Goal: Task Accomplishment & Management: Use online tool/utility

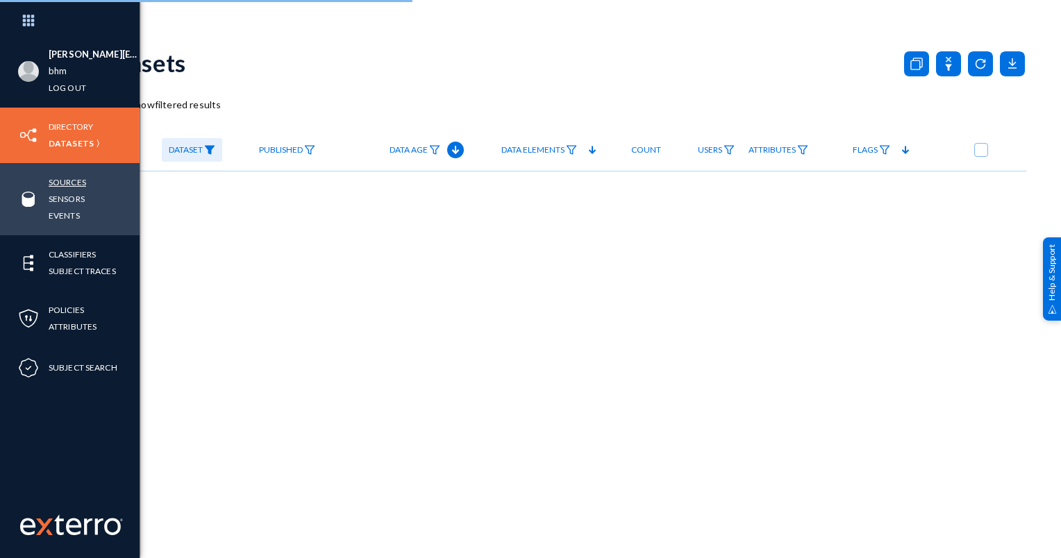
click at [71, 181] on link "Sources" at bounding box center [67, 182] width 37 height 16
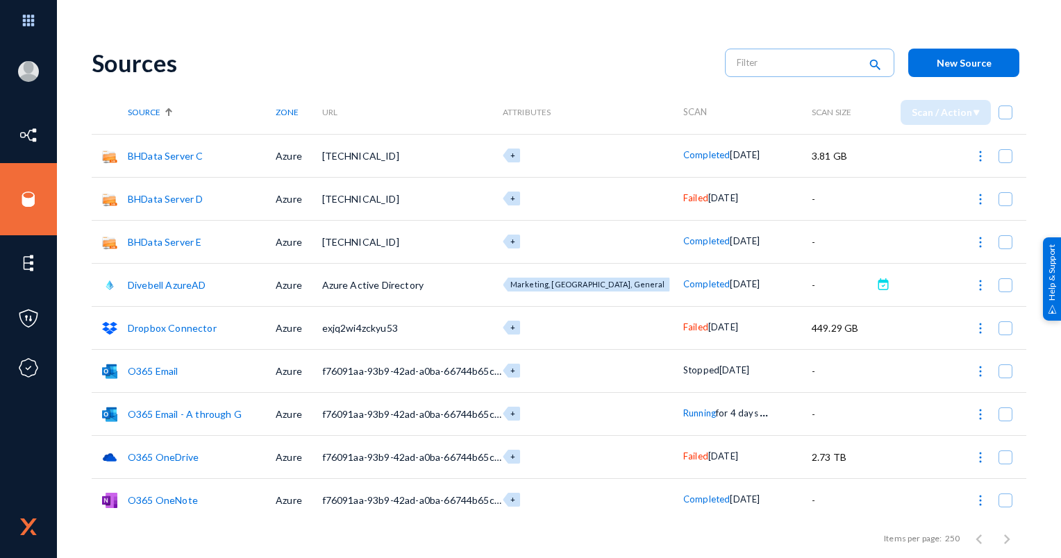
click at [683, 200] on span "Failed" at bounding box center [695, 197] width 25 height 11
click at [592, 114] on div at bounding box center [530, 279] width 1061 height 558
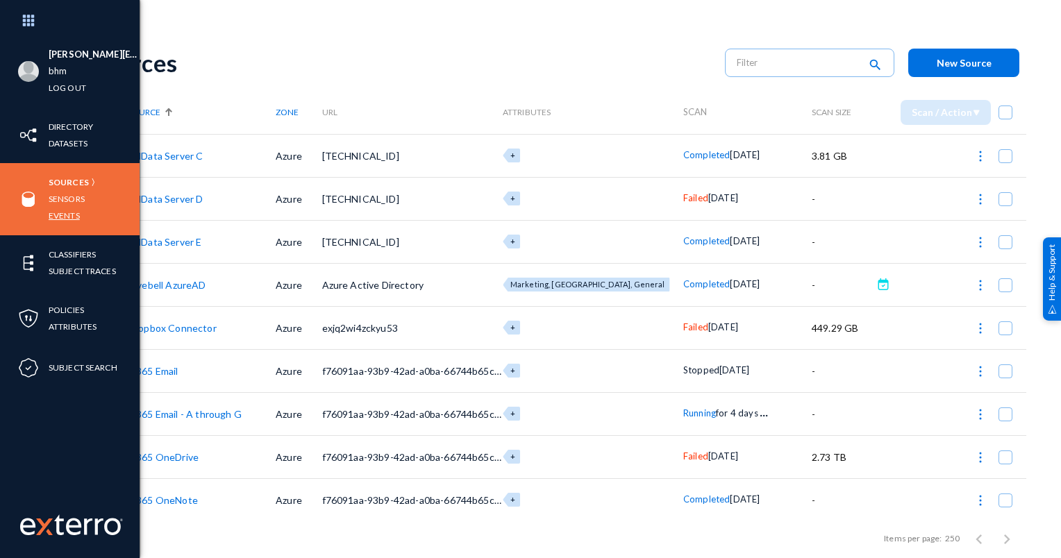
click at [69, 209] on link "Events" at bounding box center [64, 216] width 31 height 16
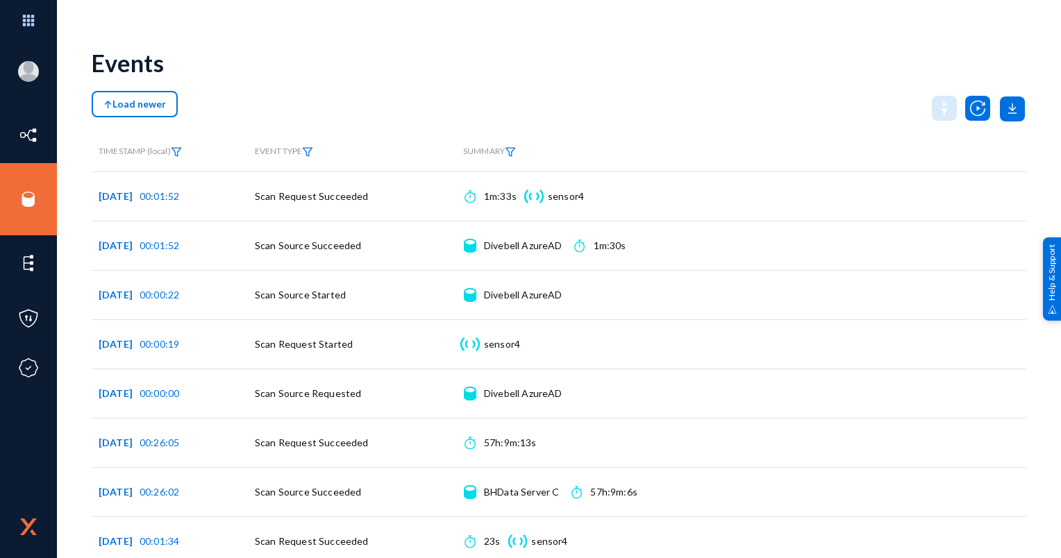
click at [269, 117] on div "Load newer" at bounding box center [559, 108] width 934 height 35
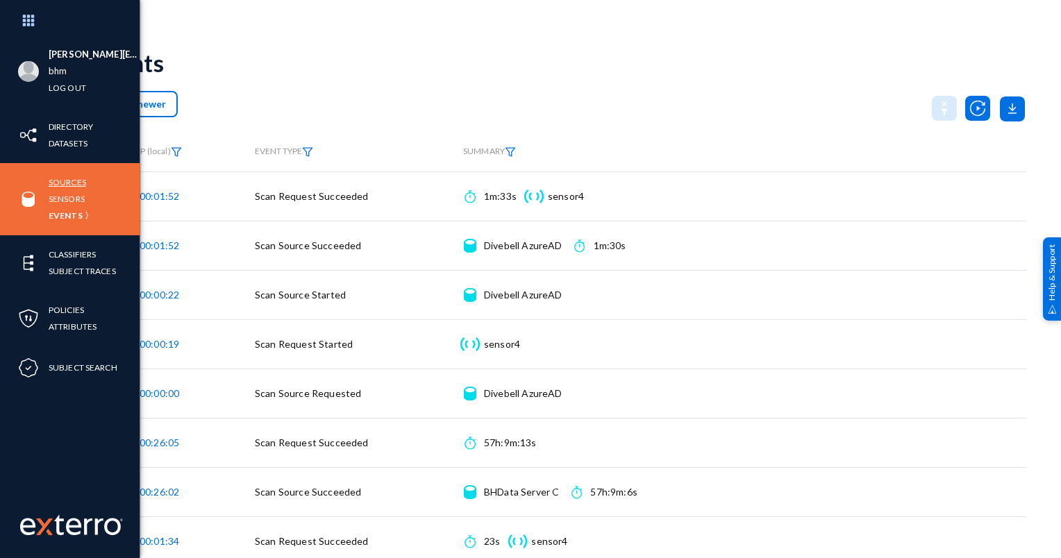
click at [73, 177] on link "Sources" at bounding box center [67, 182] width 37 height 16
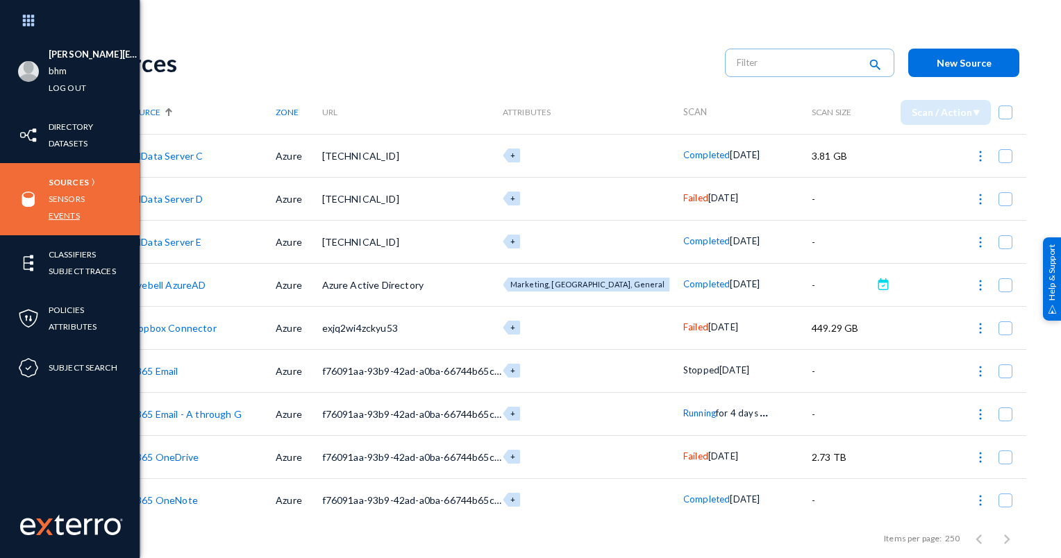
click at [72, 217] on link "Events" at bounding box center [64, 216] width 31 height 16
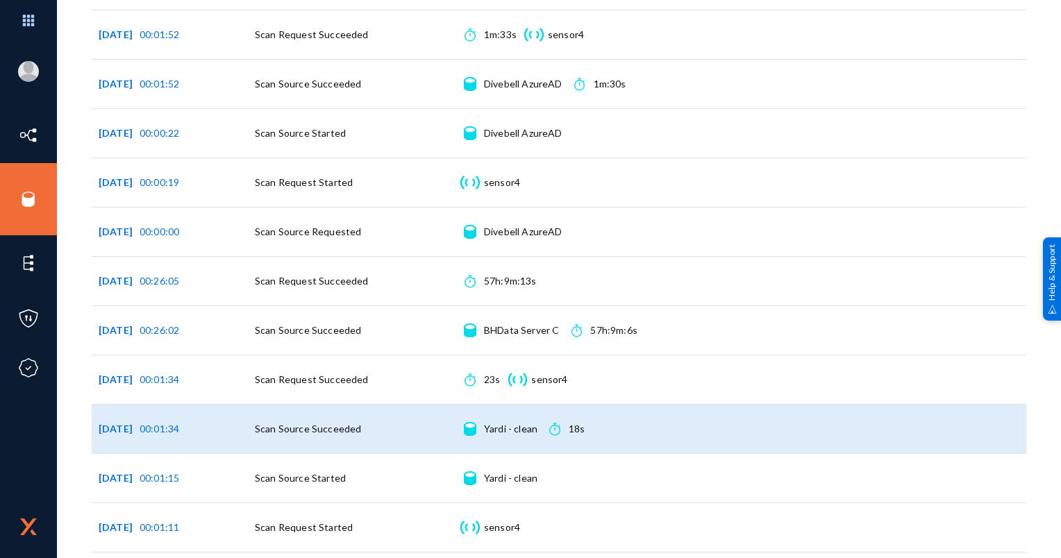
scroll to position [208, 0]
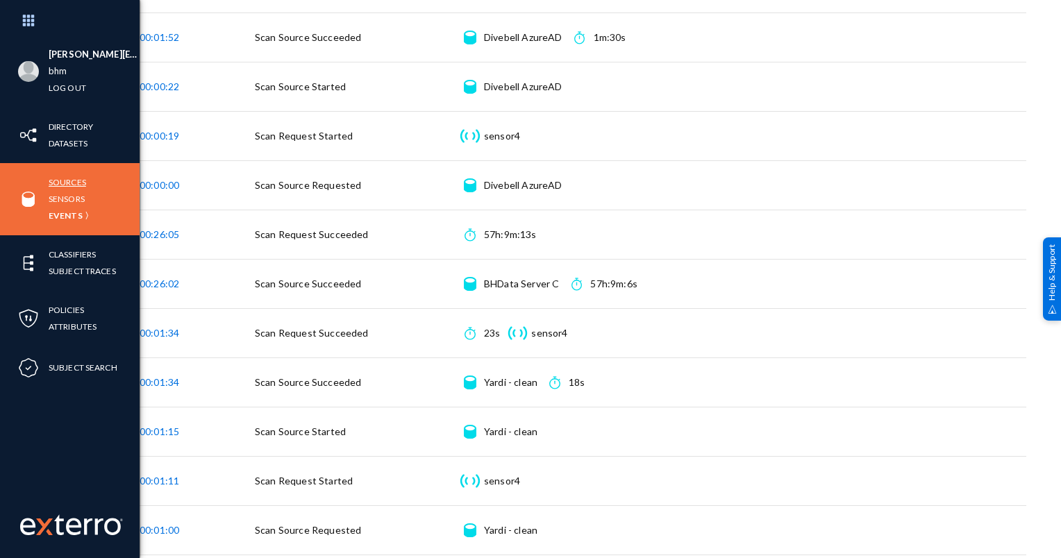
click at [70, 181] on link "Sources" at bounding box center [67, 182] width 37 height 16
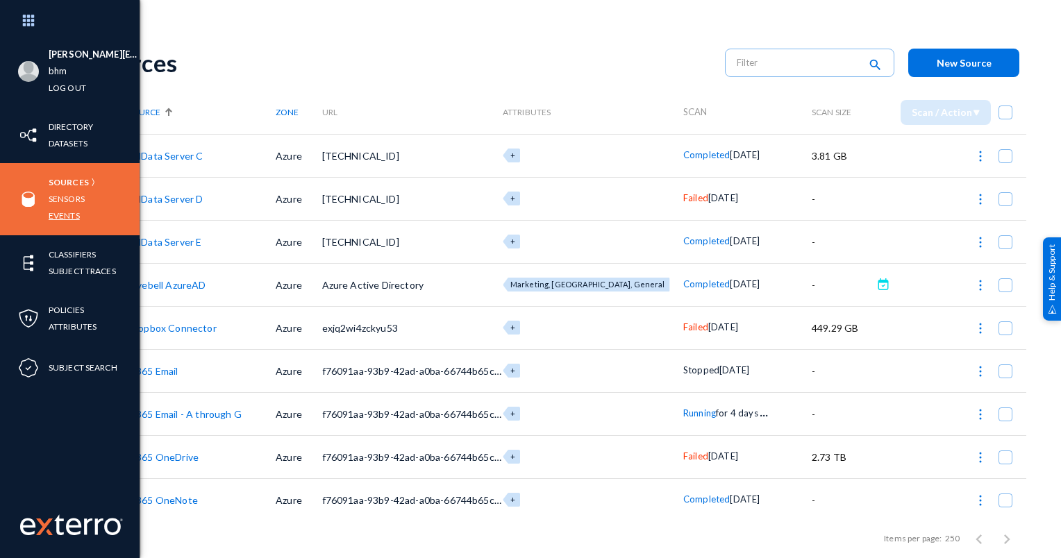
click at [61, 212] on link "Events" at bounding box center [64, 216] width 31 height 16
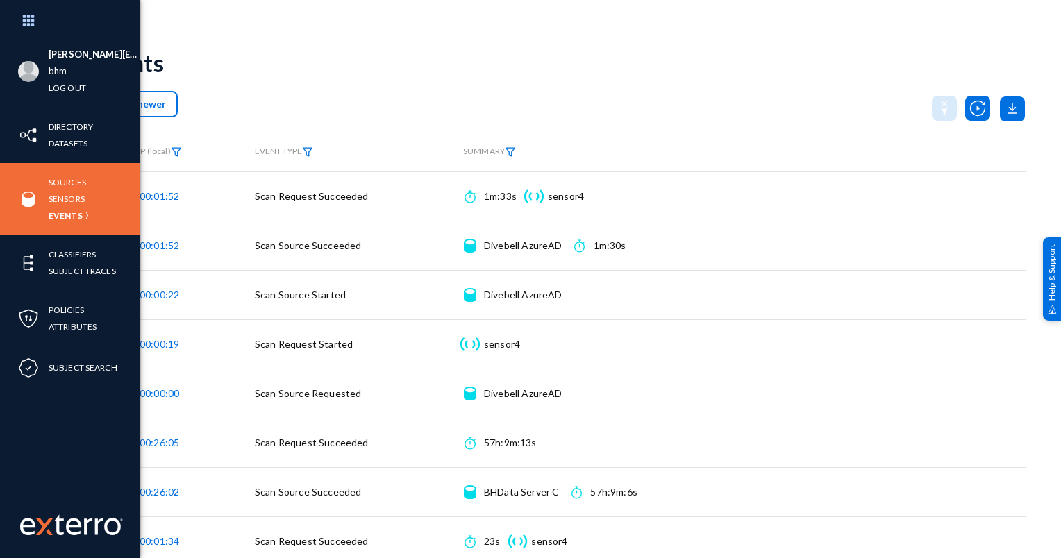
click at [694, 56] on div "Events" at bounding box center [559, 63] width 934 height 56
click at [62, 178] on link "Sources" at bounding box center [67, 182] width 37 height 16
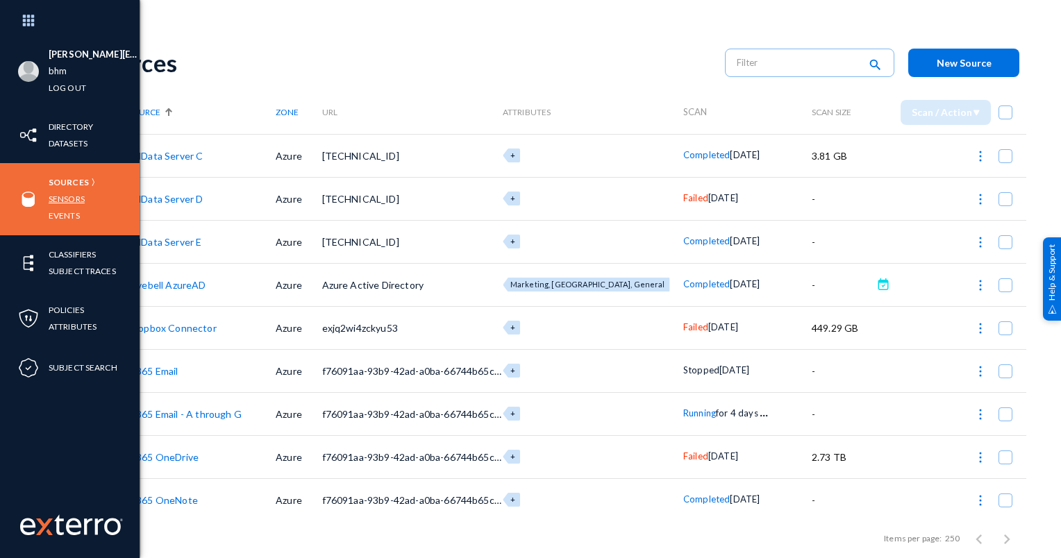
click at [67, 196] on link "Sensors" at bounding box center [67, 199] width 36 height 16
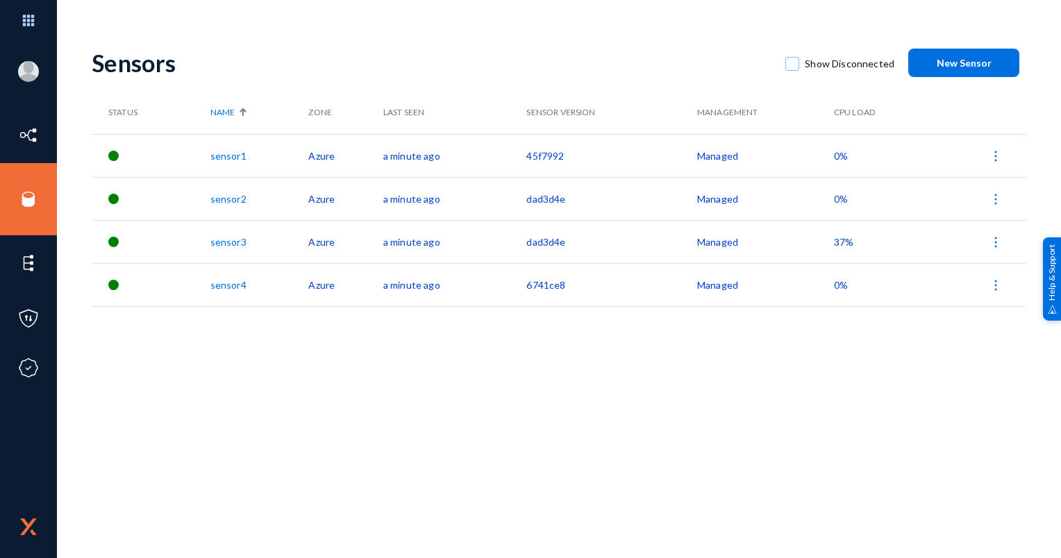
click at [489, 69] on div "Sensors" at bounding box center [432, 63] width 680 height 28
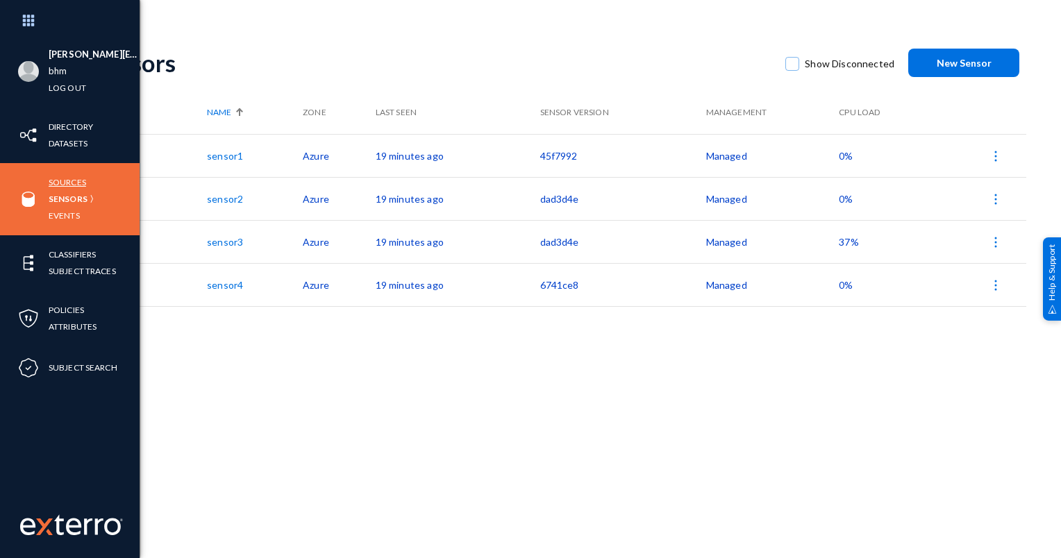
click at [58, 182] on link "Sources" at bounding box center [67, 182] width 37 height 16
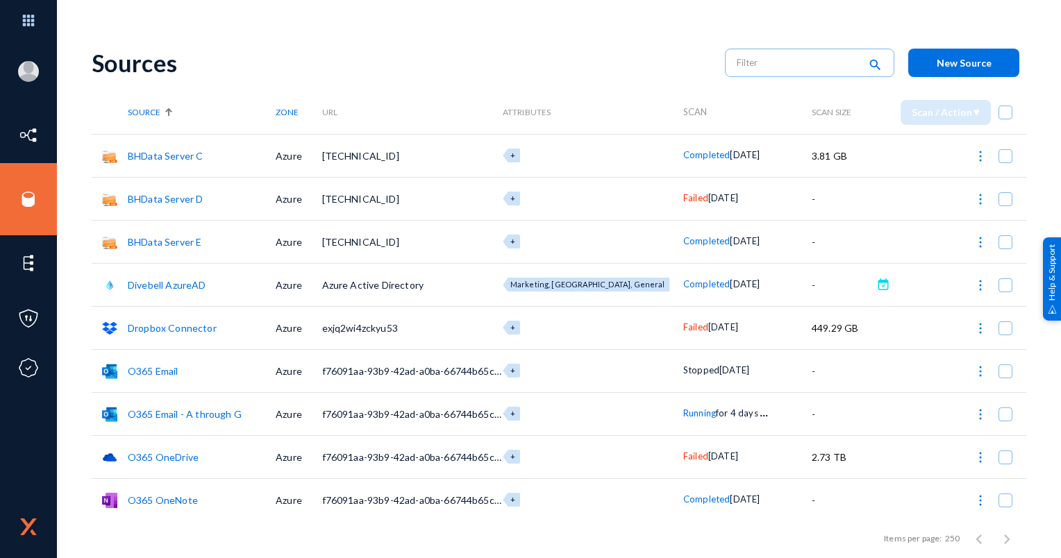
click at [683, 196] on span "Failed" at bounding box center [695, 197] width 25 height 11
click at [344, 205] on div at bounding box center [530, 279] width 1061 height 558
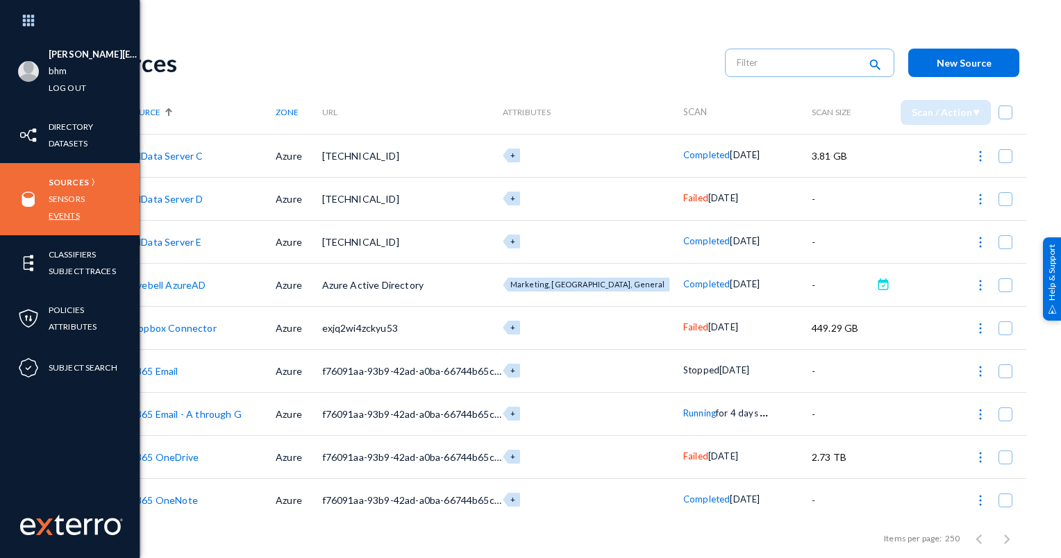
click at [70, 215] on link "Events" at bounding box center [64, 216] width 31 height 16
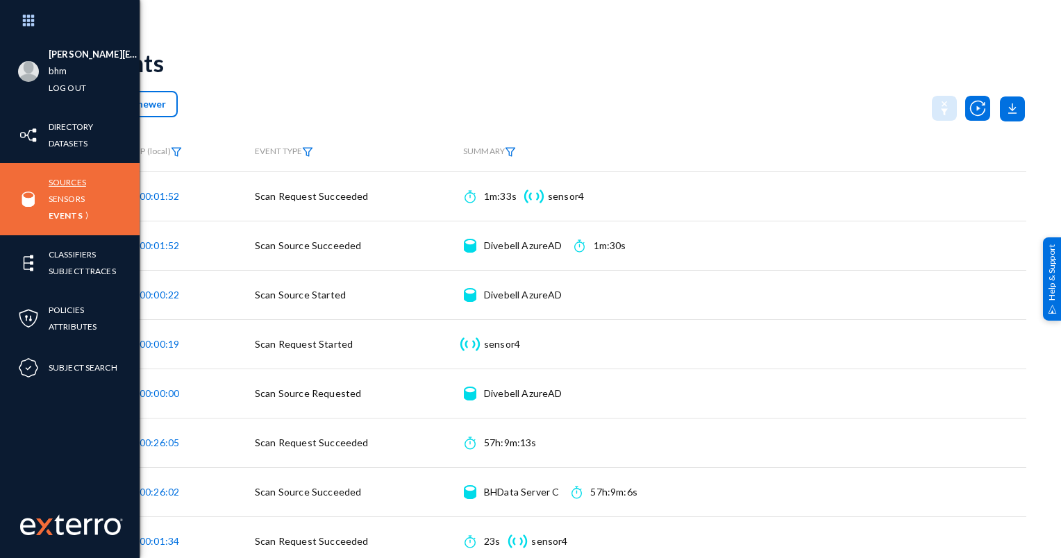
click at [60, 186] on link "Sources" at bounding box center [67, 182] width 37 height 16
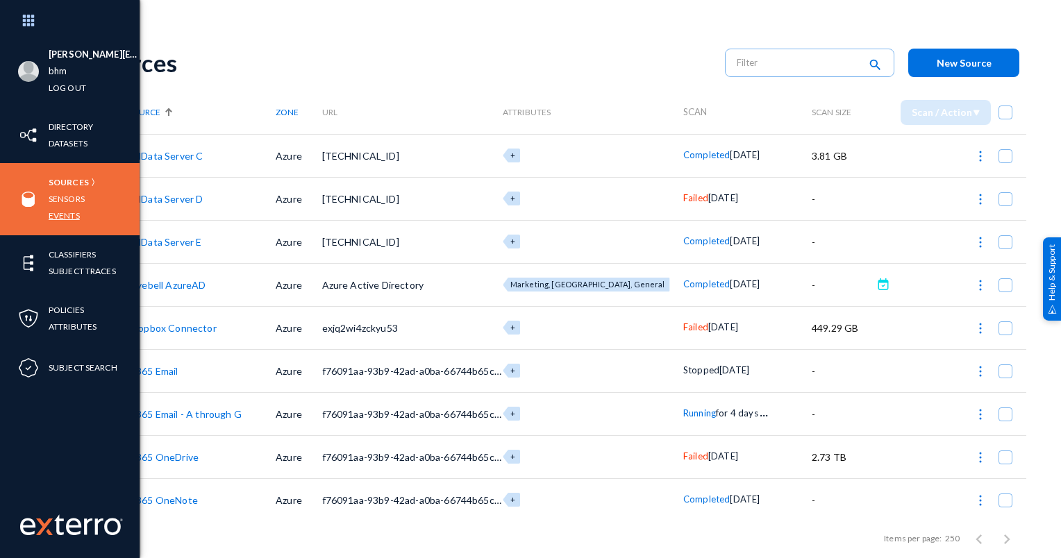
click at [69, 212] on link "Events" at bounding box center [64, 216] width 31 height 16
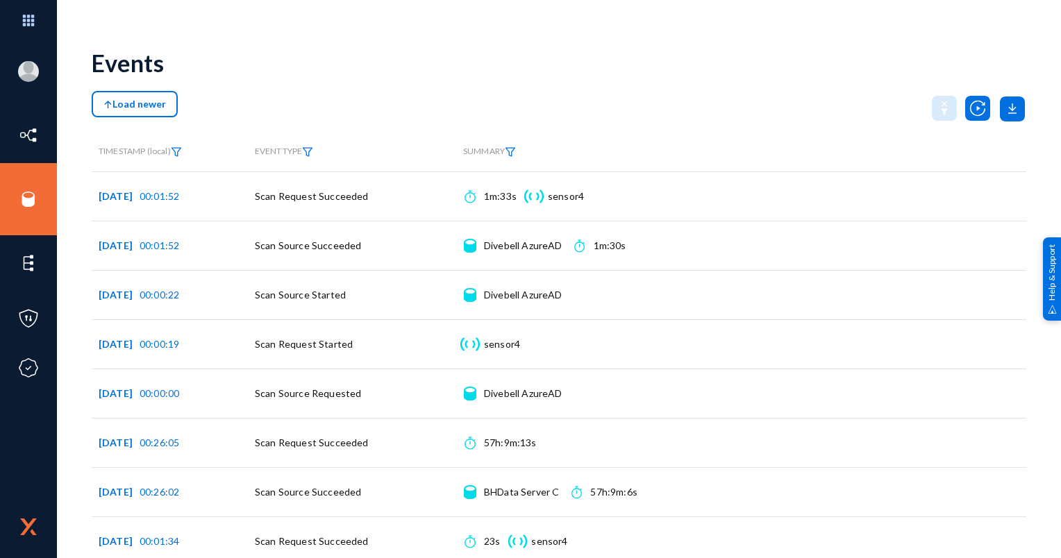
click at [437, 75] on div "Events" at bounding box center [559, 63] width 934 height 56
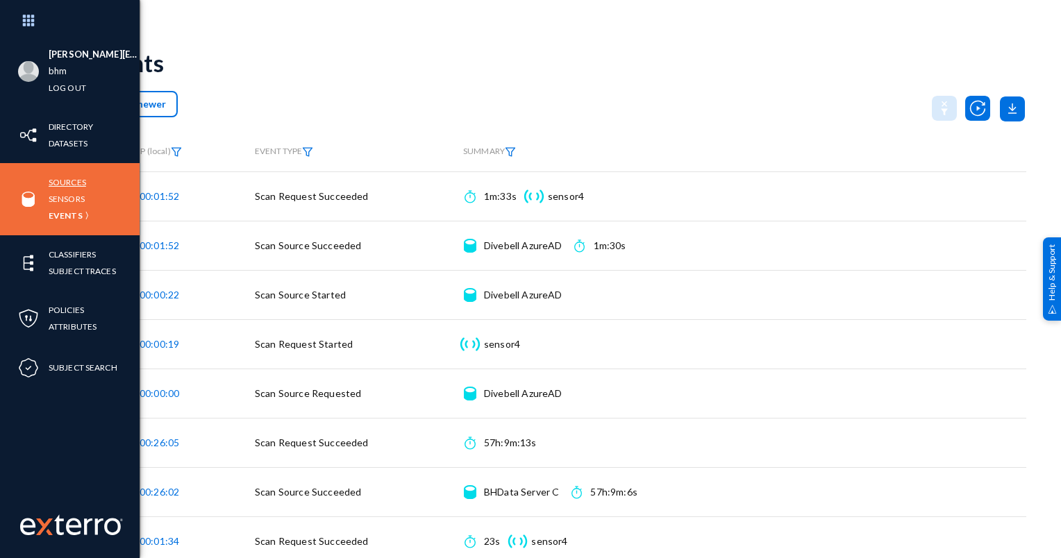
click at [72, 183] on link "Sources" at bounding box center [67, 182] width 37 height 16
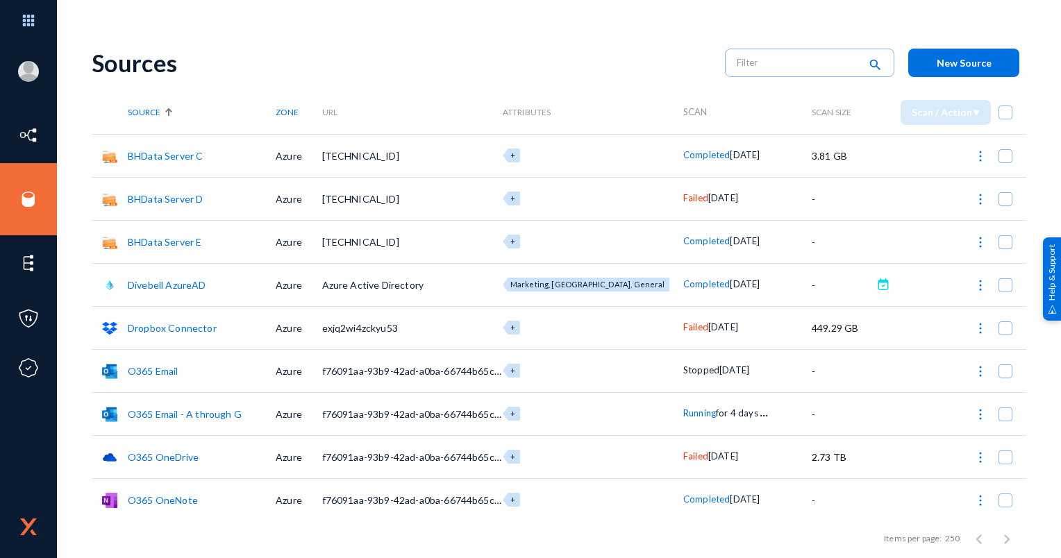
click at [357, 78] on div "Sources search New Source" at bounding box center [559, 63] width 934 height 56
click at [973, 156] on img at bounding box center [980, 156] width 14 height 14
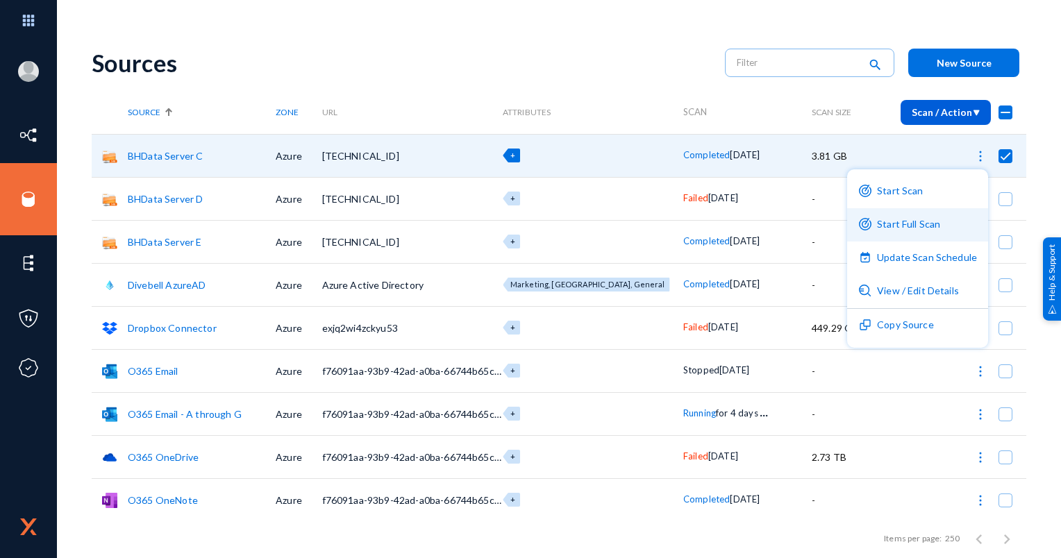
click at [926, 219] on button "Start Full Scan" at bounding box center [917, 224] width 141 height 33
checkbox input "false"
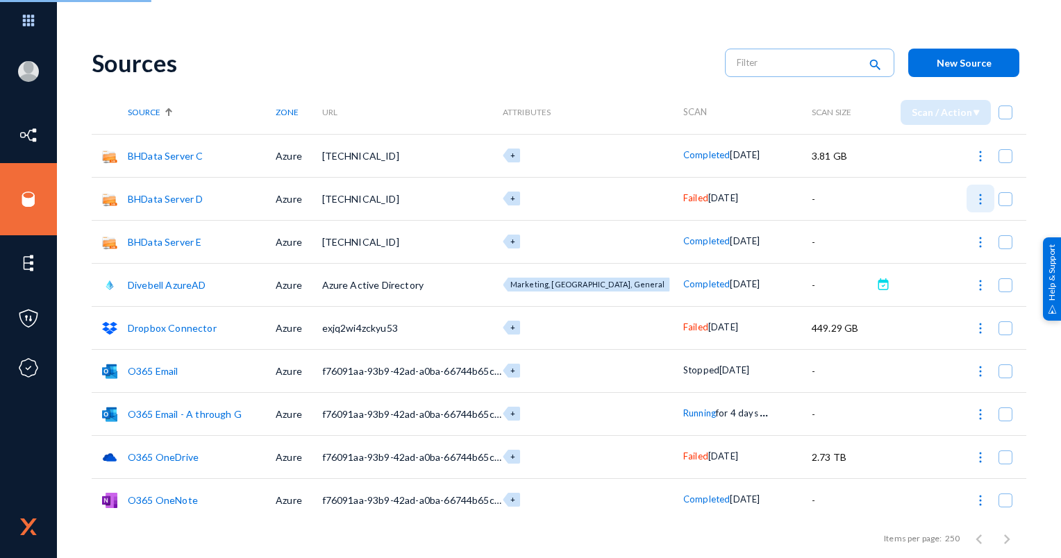
click at [973, 203] on img at bounding box center [980, 199] width 14 height 14
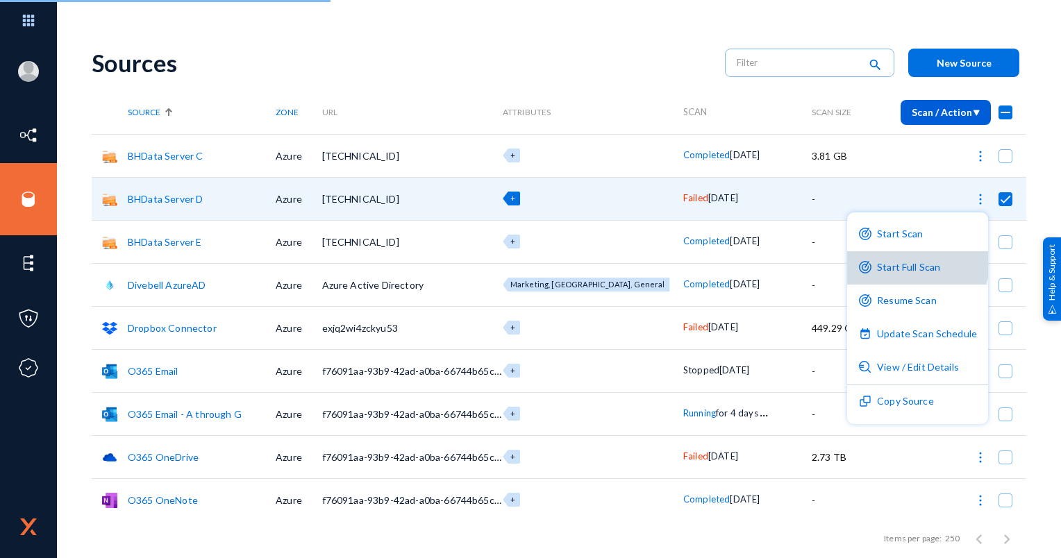
click at [916, 258] on button "Start Full Scan" at bounding box center [917, 267] width 141 height 33
checkbox input "false"
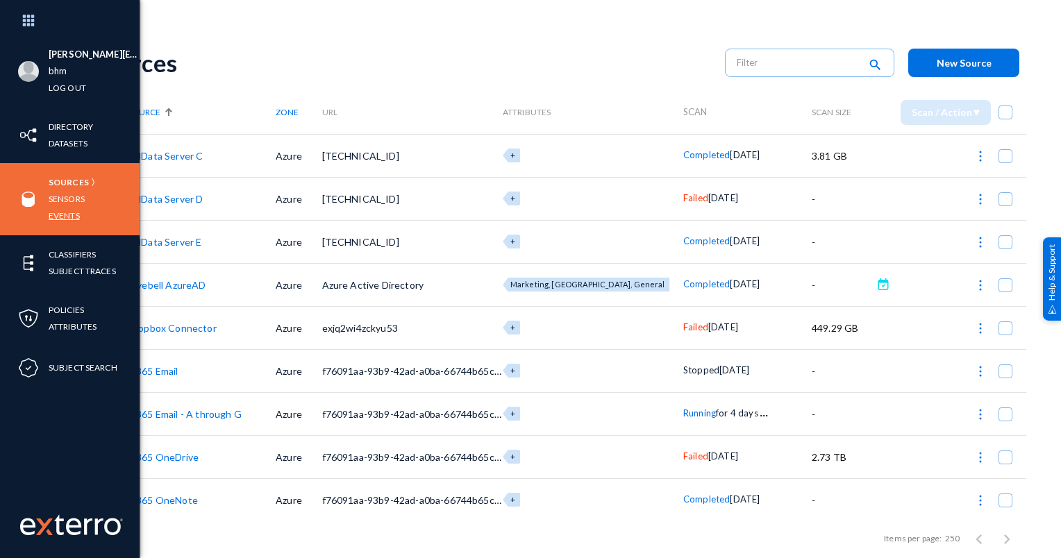
click at [65, 208] on link "Events" at bounding box center [64, 216] width 31 height 16
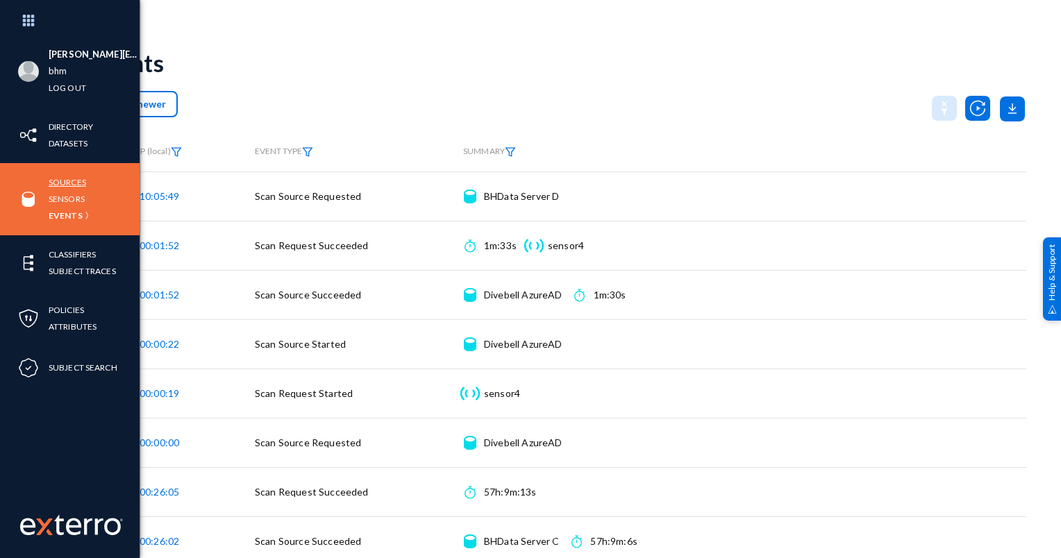
click at [76, 182] on link "Sources" at bounding box center [67, 182] width 37 height 16
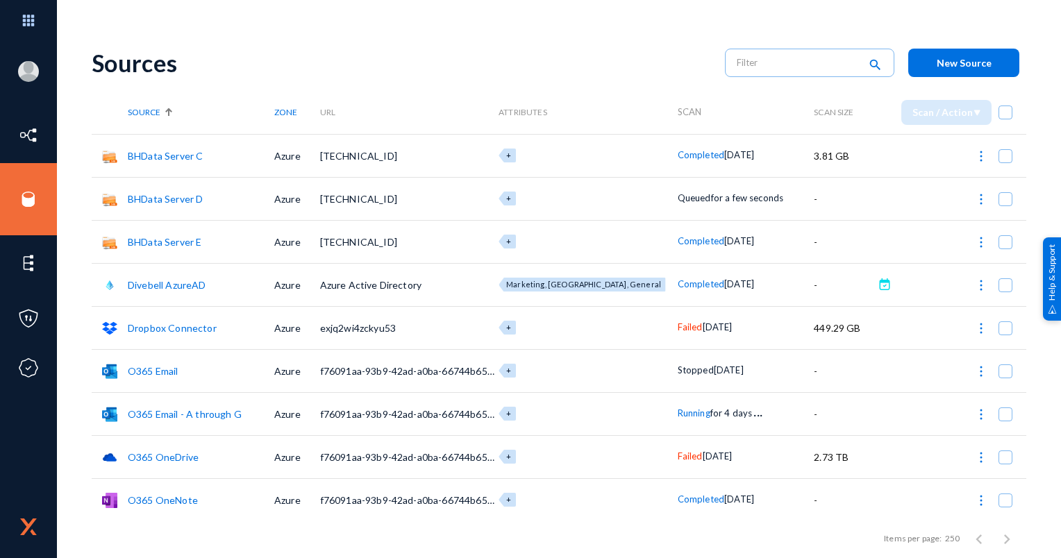
click at [979, 162] on img at bounding box center [981, 156] width 14 height 14
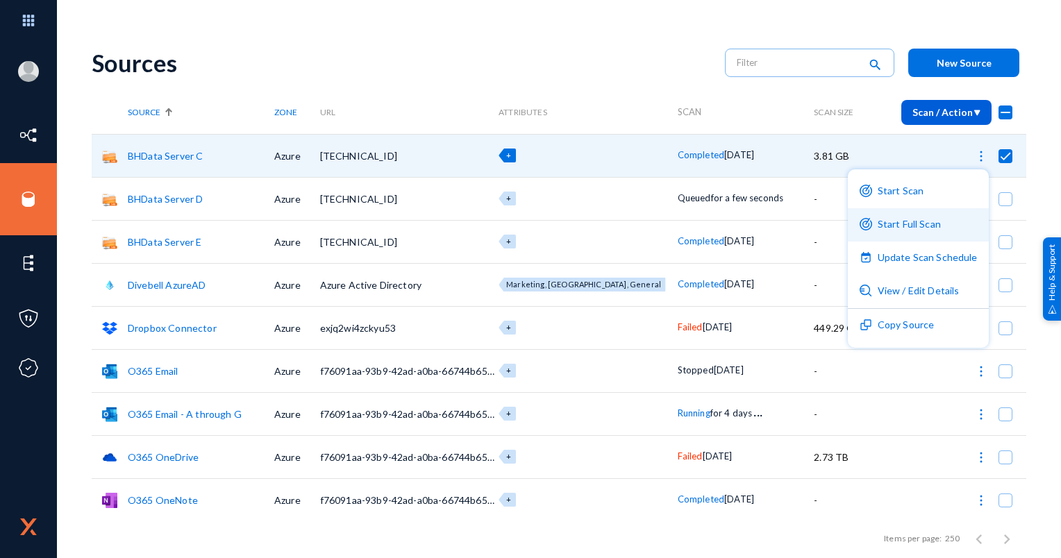
click at [921, 221] on button "Start Full Scan" at bounding box center [918, 224] width 141 height 33
checkbox input "false"
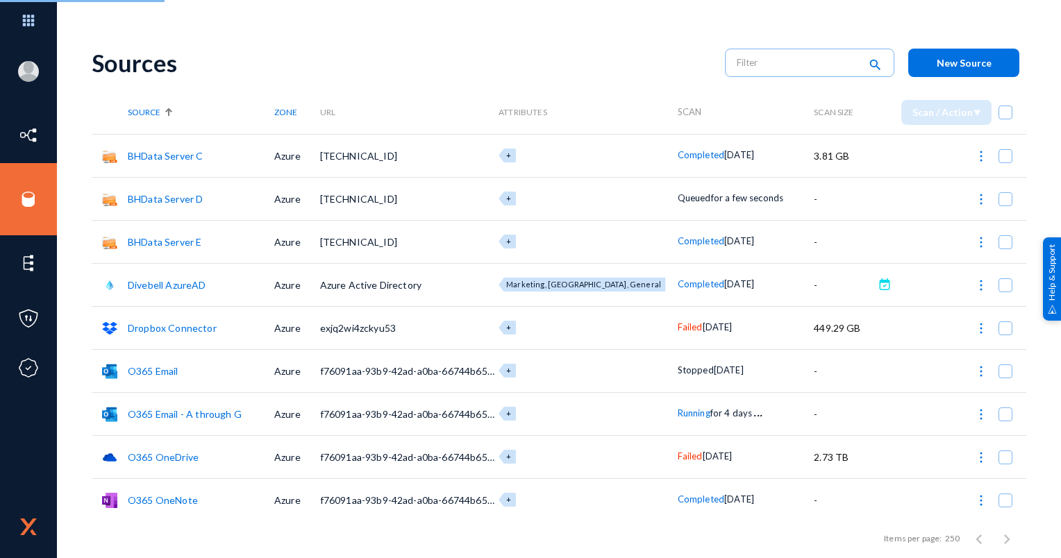
click at [481, 58] on div "Sources" at bounding box center [401, 63] width 619 height 28
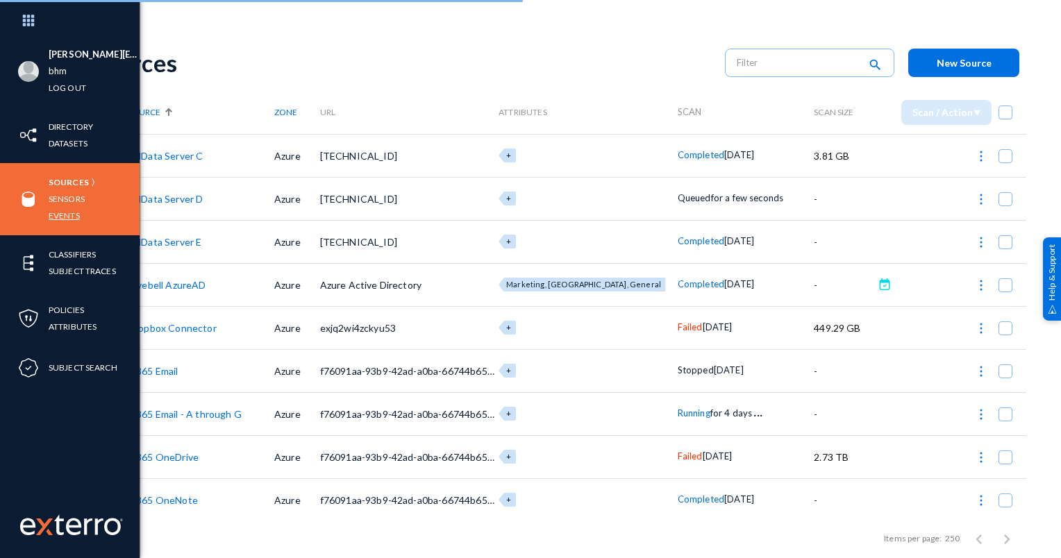
click at [65, 214] on link "Events" at bounding box center [64, 216] width 31 height 16
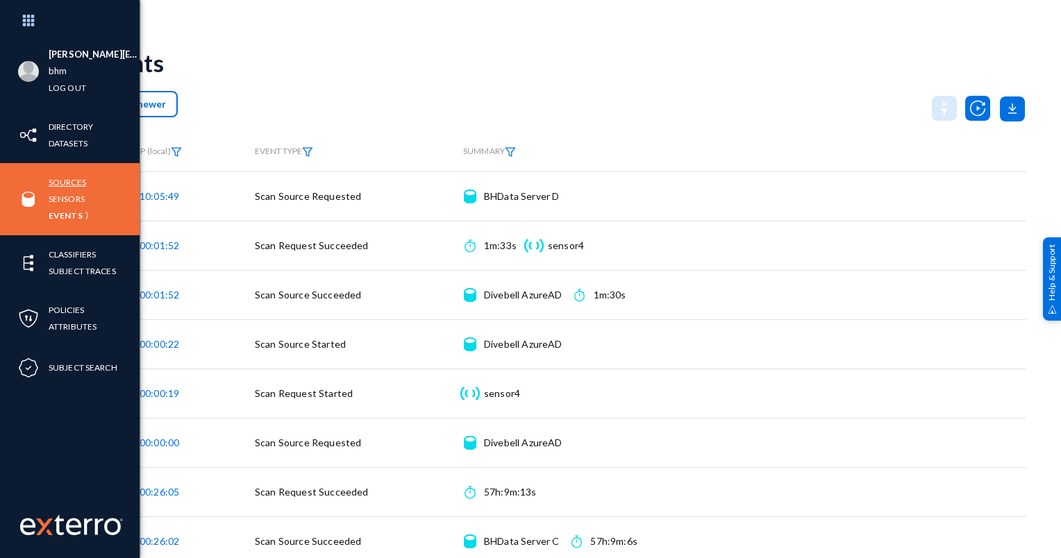
click at [72, 177] on link "Sources" at bounding box center [67, 182] width 37 height 16
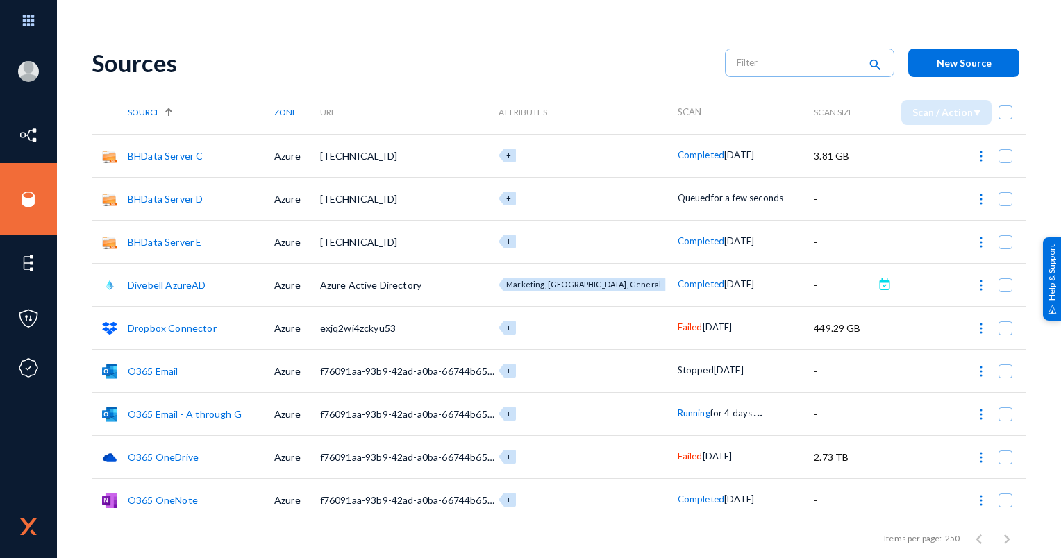
click at [974, 201] on img at bounding box center [981, 199] width 14 height 14
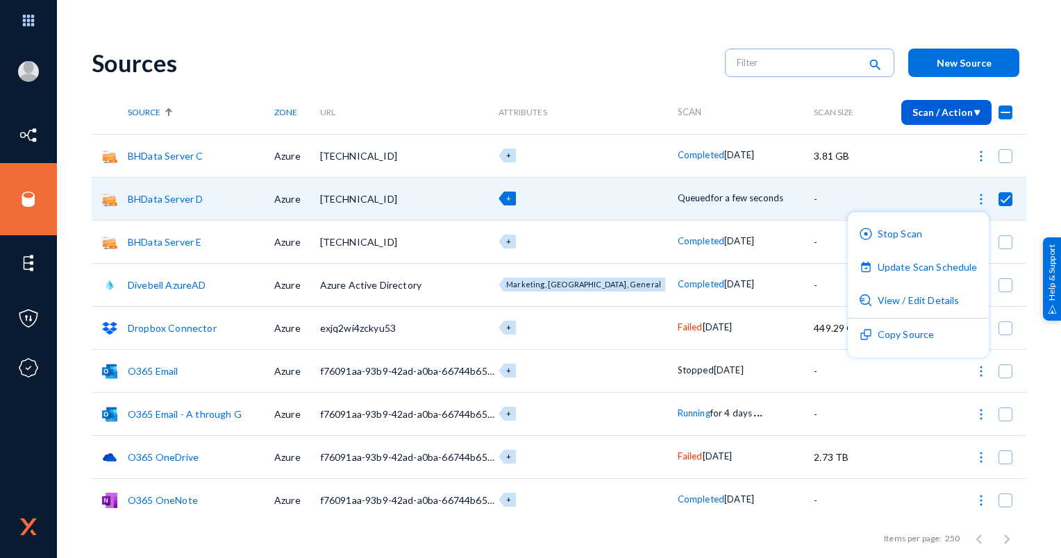
click at [659, 66] on div at bounding box center [530, 279] width 1061 height 558
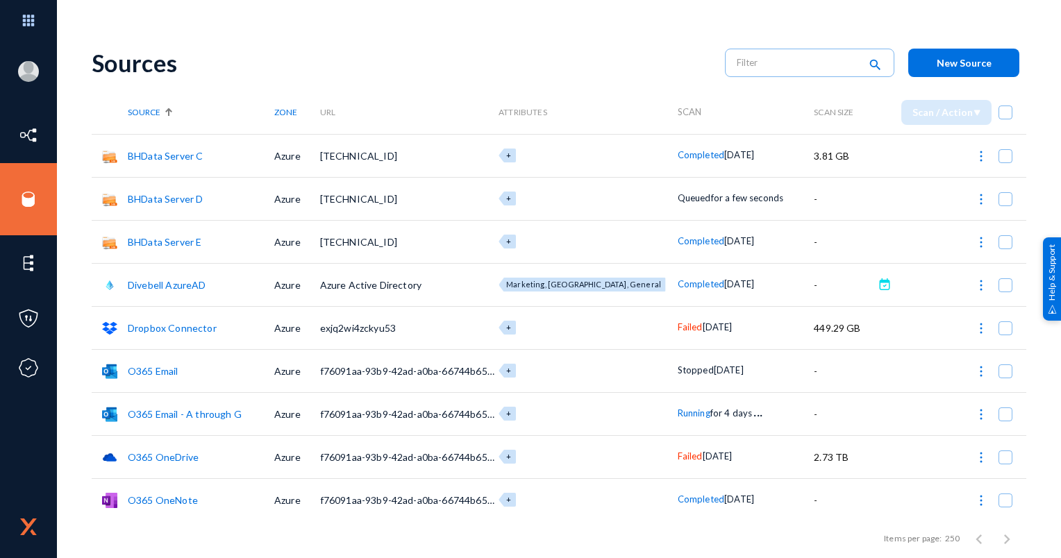
click at [975, 203] on img at bounding box center [981, 199] width 14 height 14
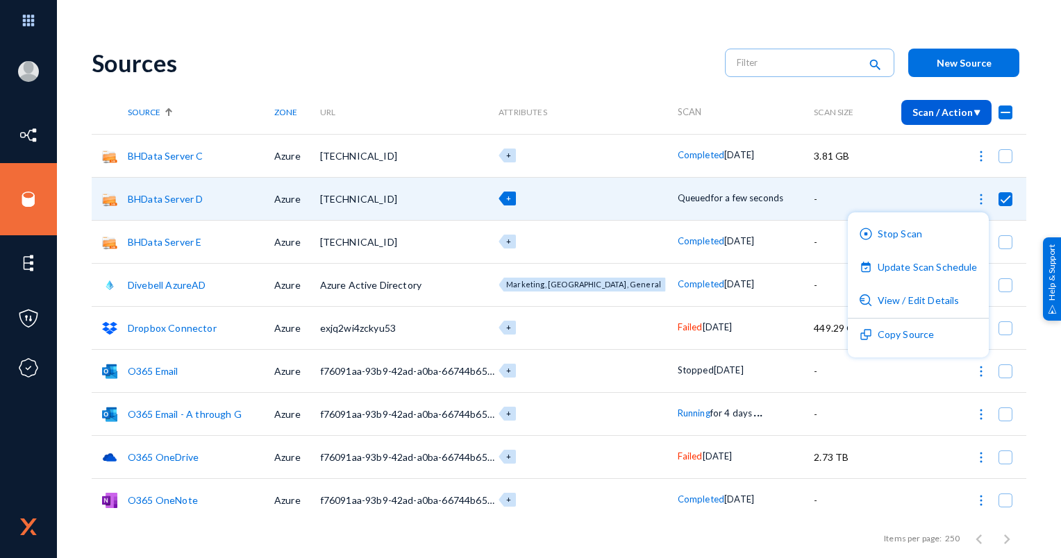
click at [458, 56] on div at bounding box center [530, 279] width 1061 height 558
checkbox input "false"
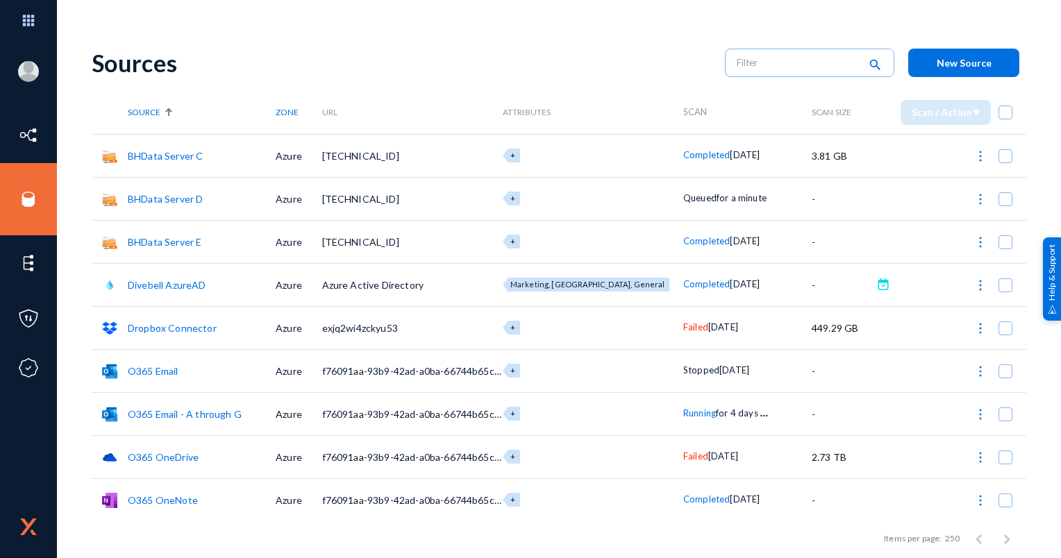
click at [973, 162] on img at bounding box center [980, 156] width 14 height 14
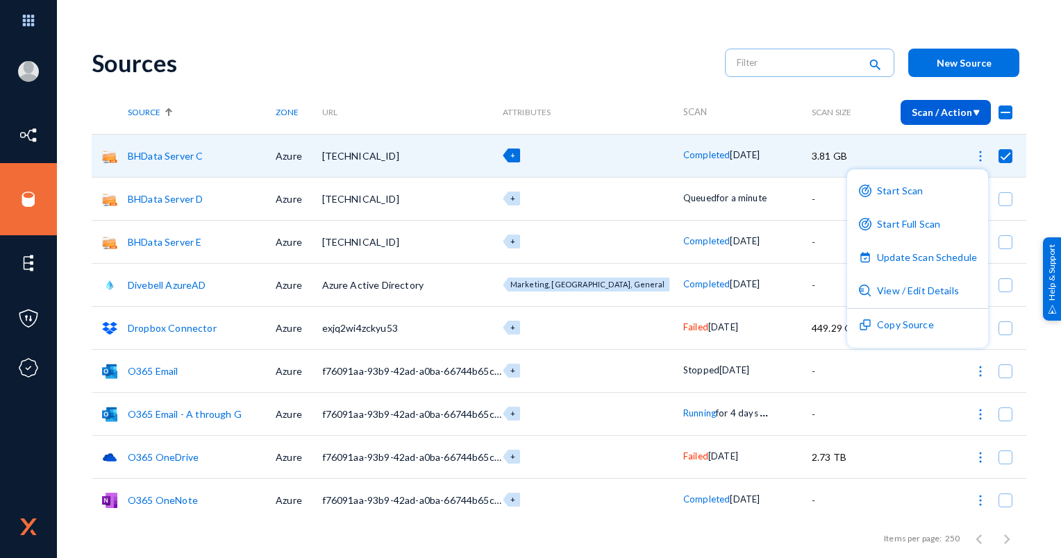
click at [512, 68] on div at bounding box center [530, 279] width 1061 height 558
checkbox input "false"
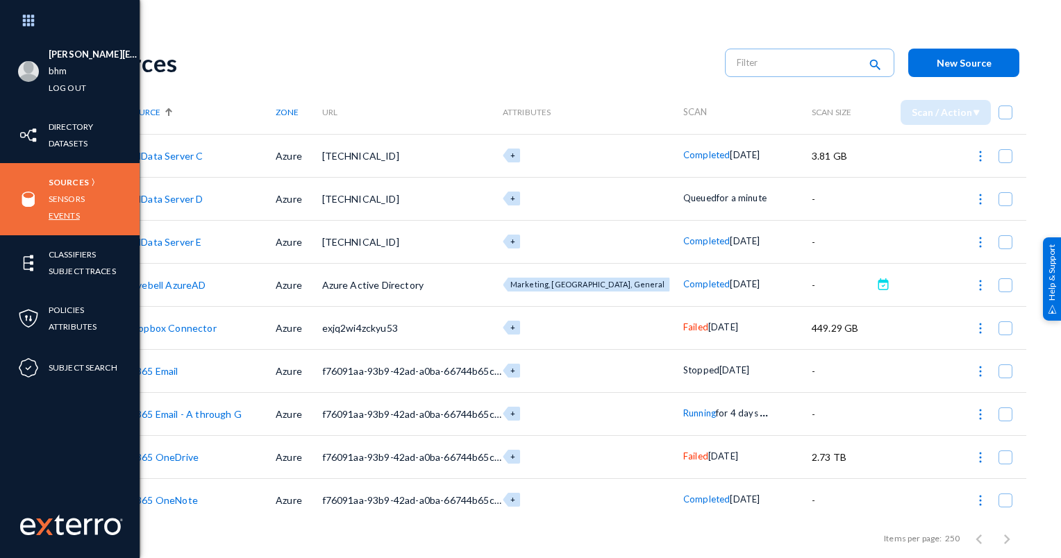
click at [62, 217] on link "Events" at bounding box center [64, 216] width 31 height 16
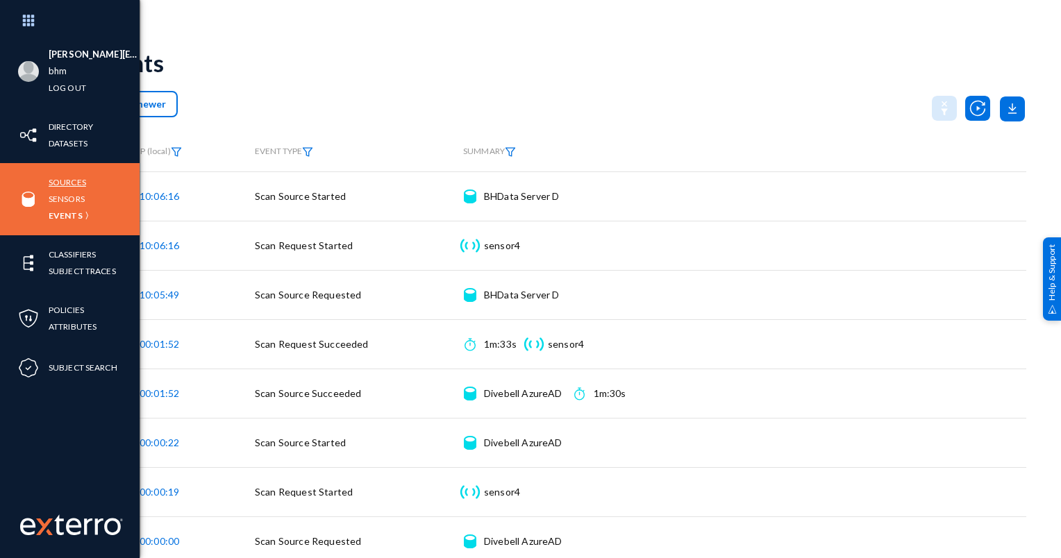
click at [60, 183] on link "Sources" at bounding box center [67, 182] width 37 height 16
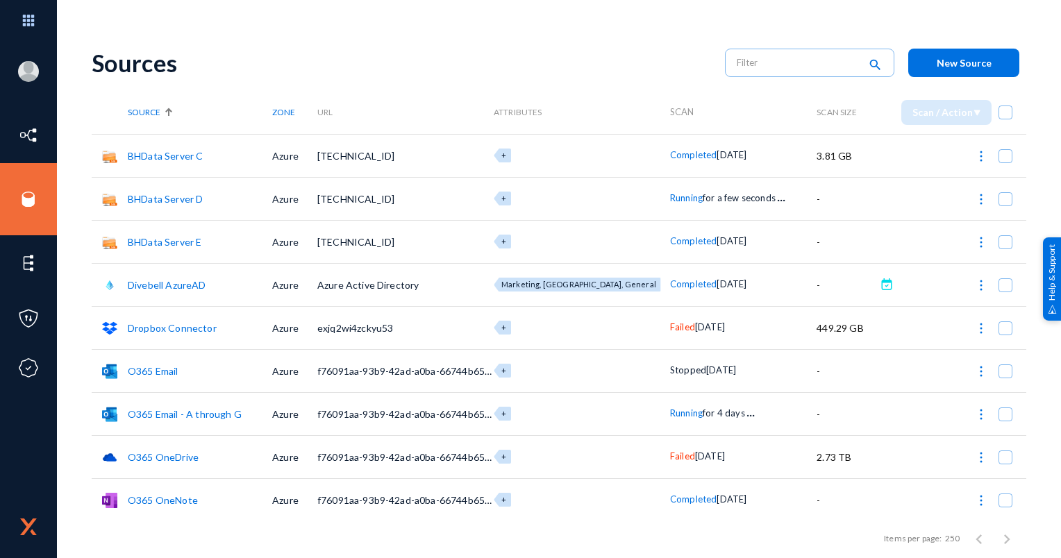
click at [982, 163] on button at bounding box center [981, 156] width 28 height 28
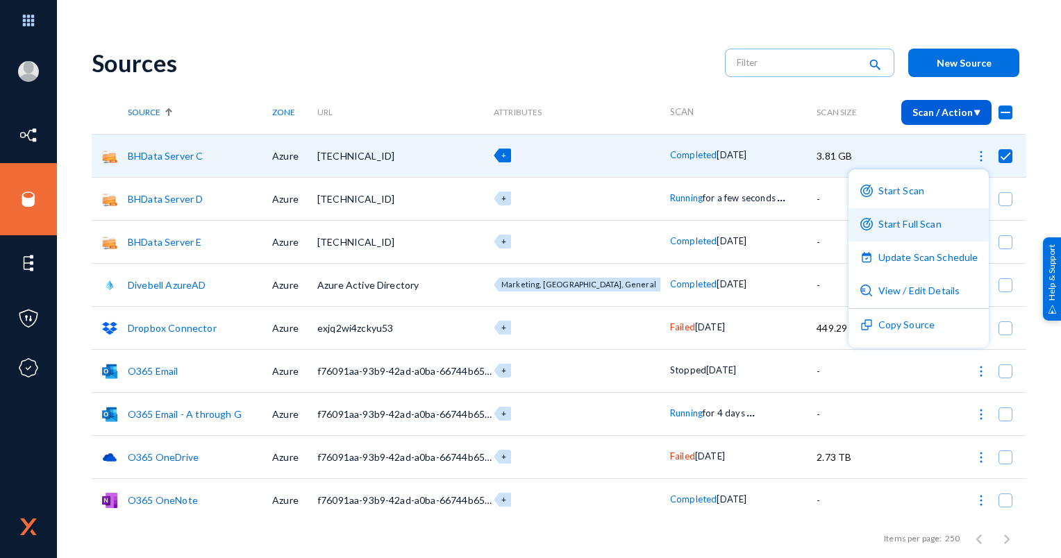
click at [919, 226] on button "Start Full Scan" at bounding box center [918, 224] width 141 height 33
checkbox input "false"
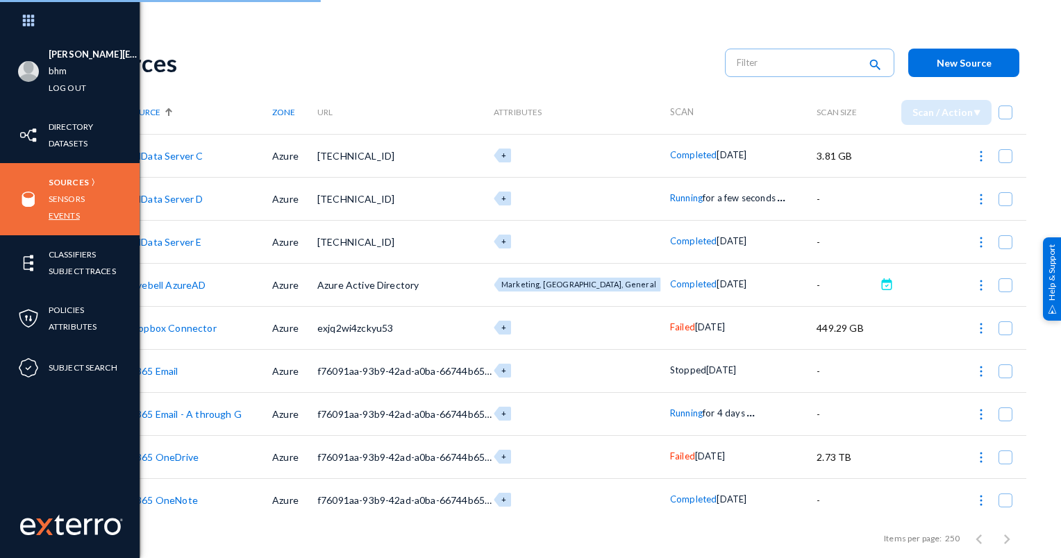
click at [74, 217] on link "Events" at bounding box center [64, 216] width 31 height 16
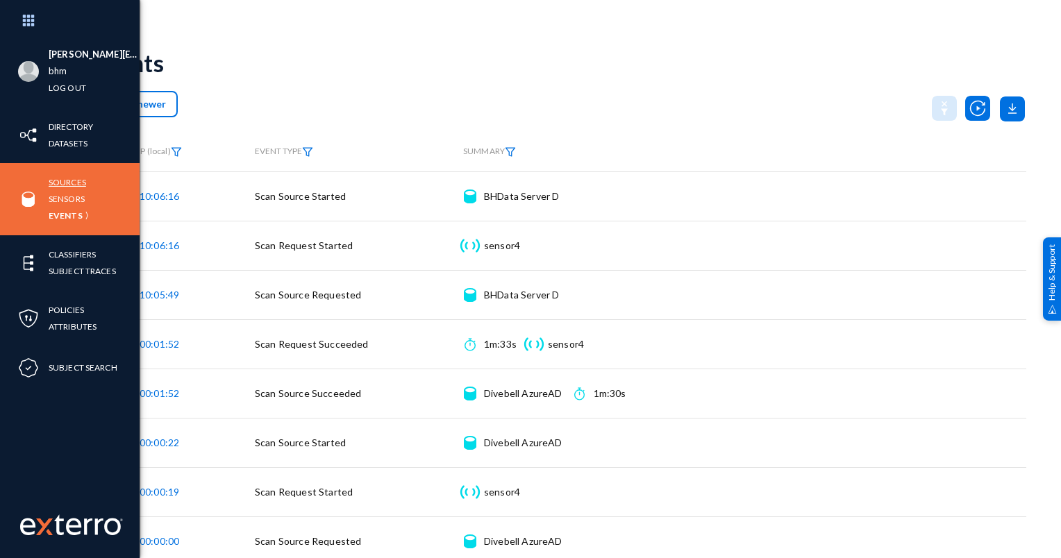
click at [66, 181] on link "Sources" at bounding box center [67, 182] width 37 height 16
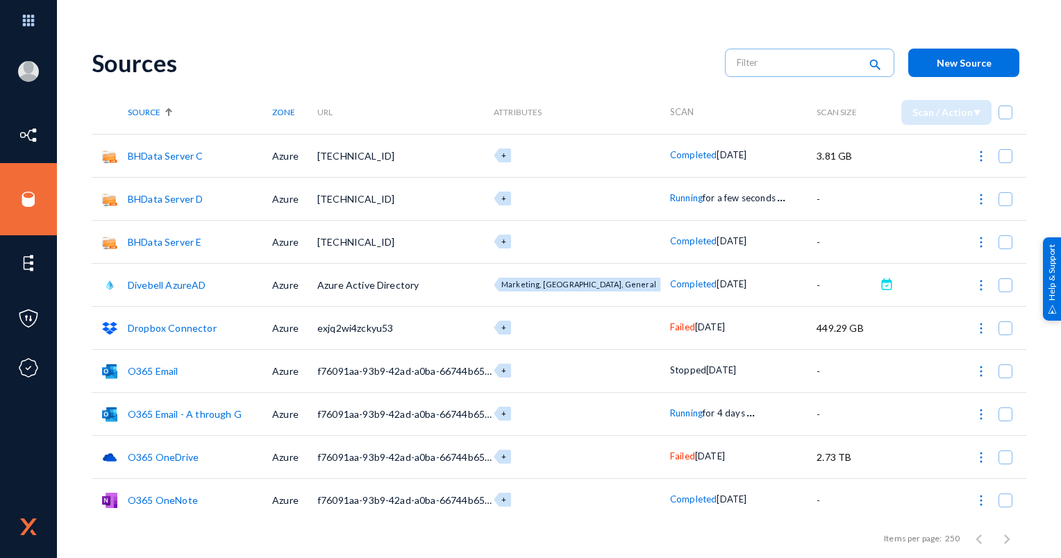
click at [516, 49] on div "Sources" at bounding box center [401, 63] width 619 height 28
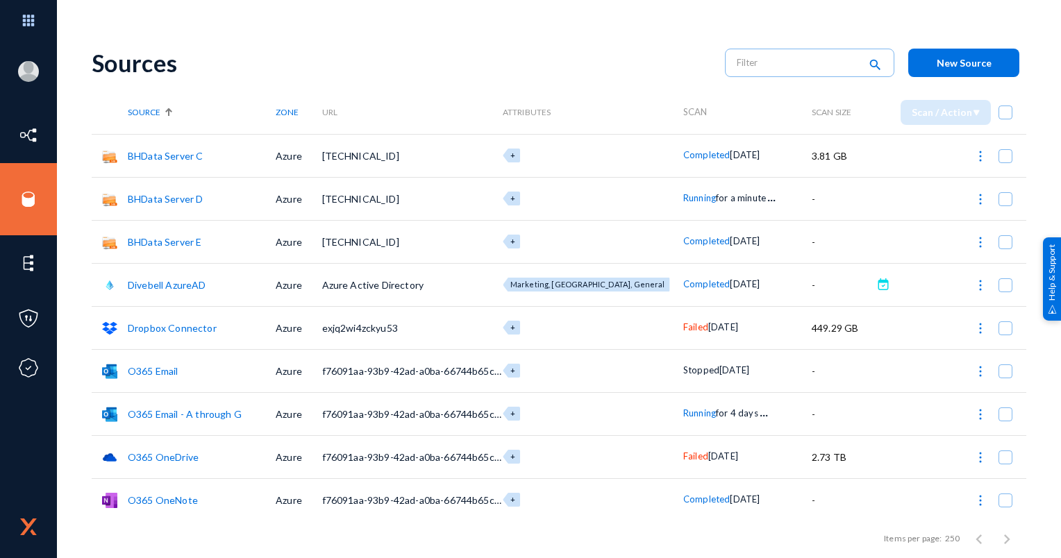
click at [713, 101] on th "Scan" at bounding box center [747, 112] width 128 height 43
click at [973, 161] on img at bounding box center [980, 156] width 14 height 14
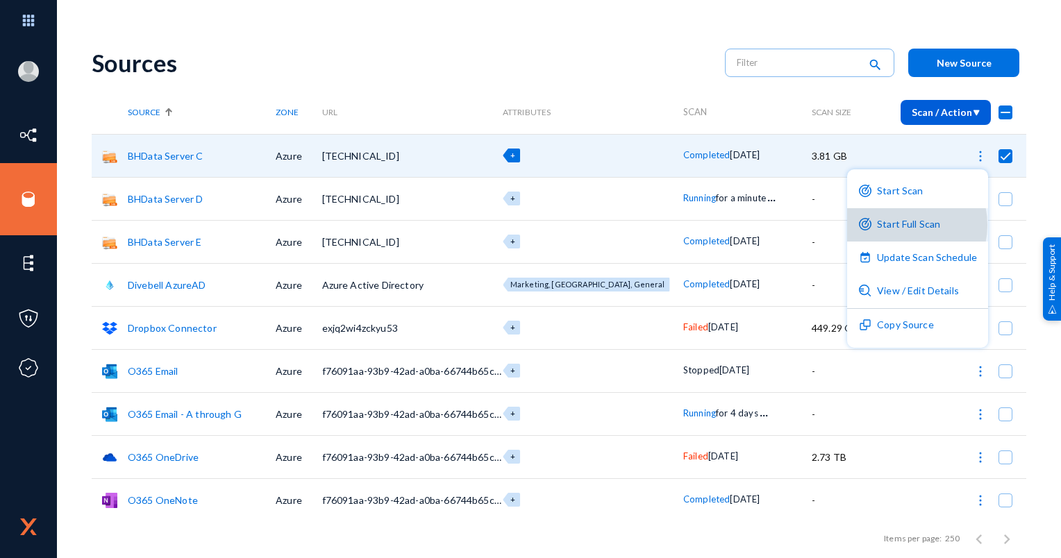
click at [899, 225] on button "Start Full Scan" at bounding box center [917, 224] width 141 height 33
checkbox input "false"
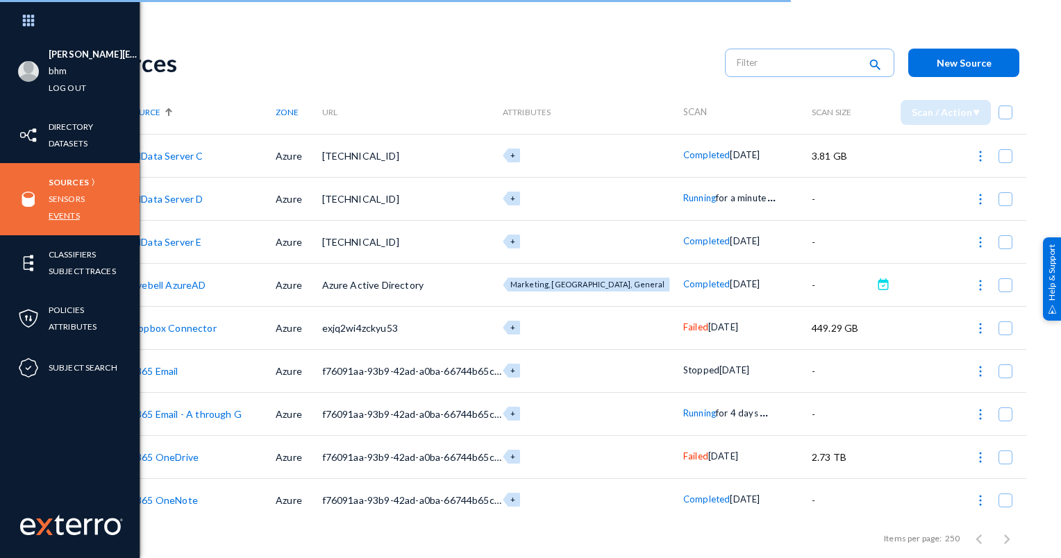
click at [60, 217] on link "Events" at bounding box center [64, 216] width 31 height 16
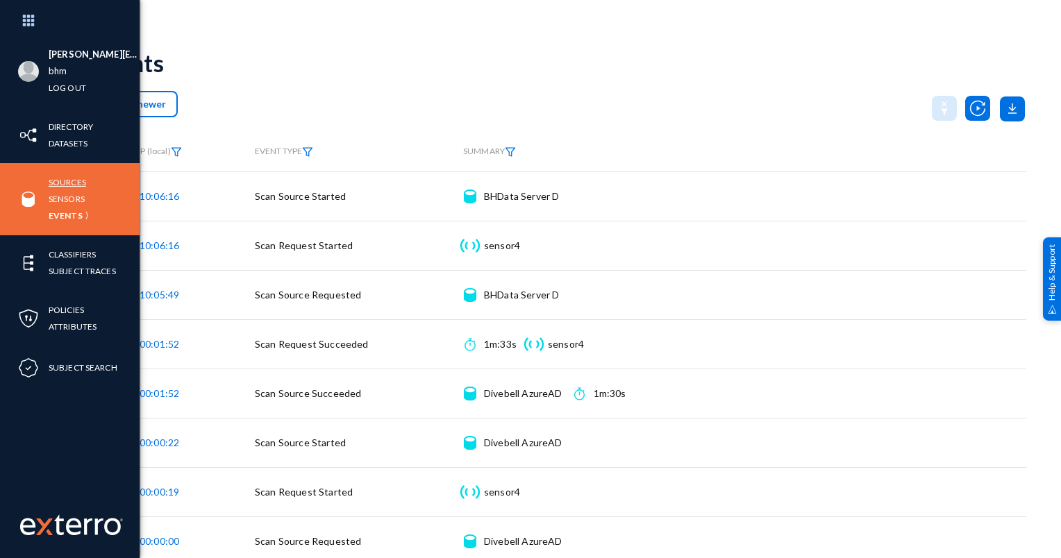
click at [66, 183] on link "Sources" at bounding box center [67, 182] width 37 height 16
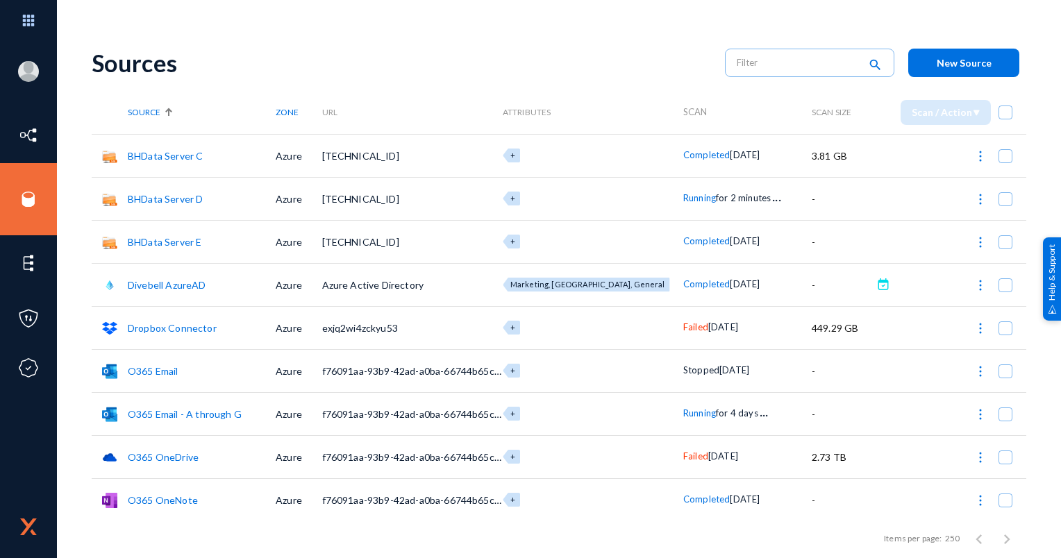
click at [975, 159] on img at bounding box center [980, 156] width 14 height 14
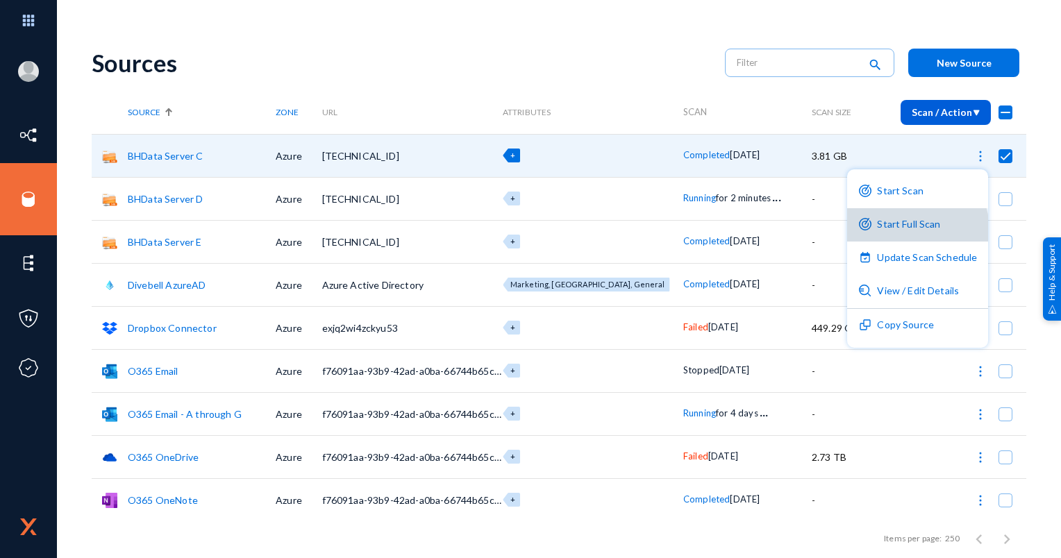
click at [904, 230] on button "Start Full Scan" at bounding box center [917, 224] width 141 height 33
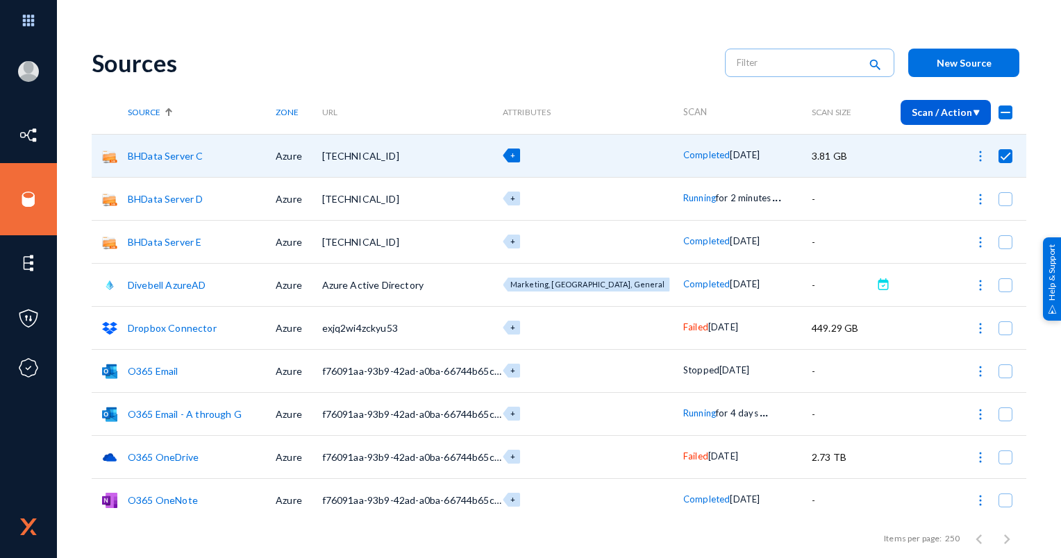
checkbox input "false"
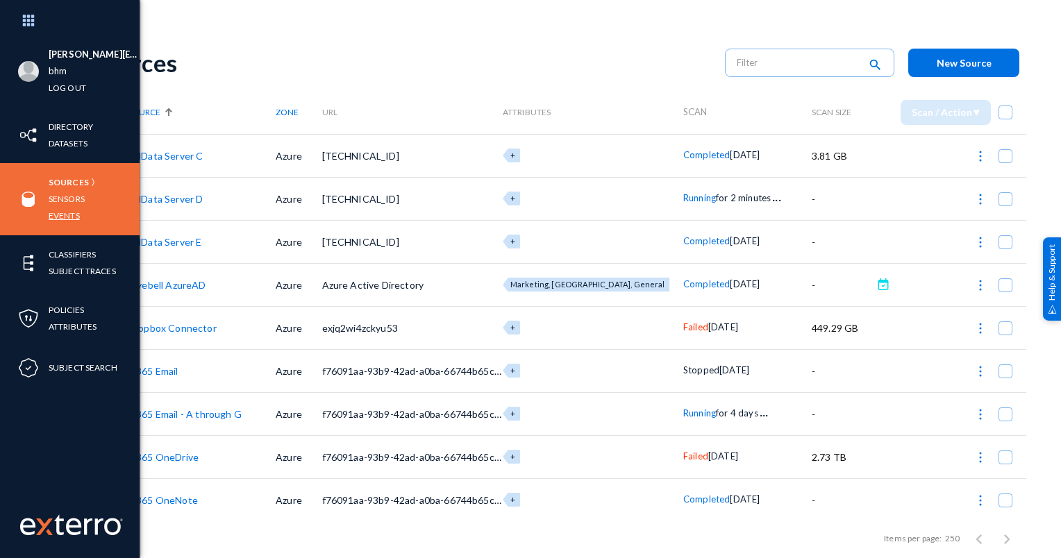
click at [60, 215] on link "Events" at bounding box center [64, 216] width 31 height 16
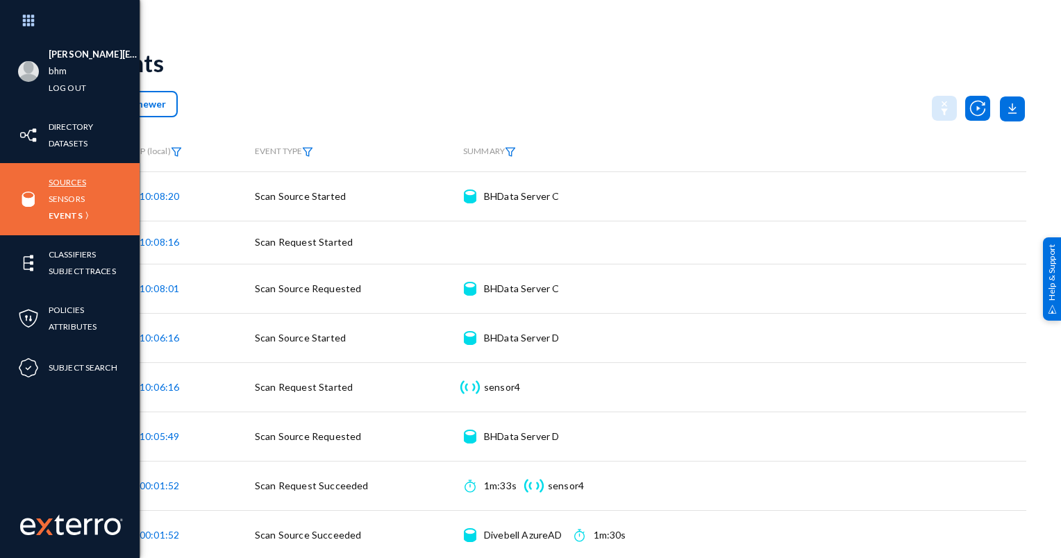
click at [81, 175] on link "Sources" at bounding box center [67, 182] width 37 height 16
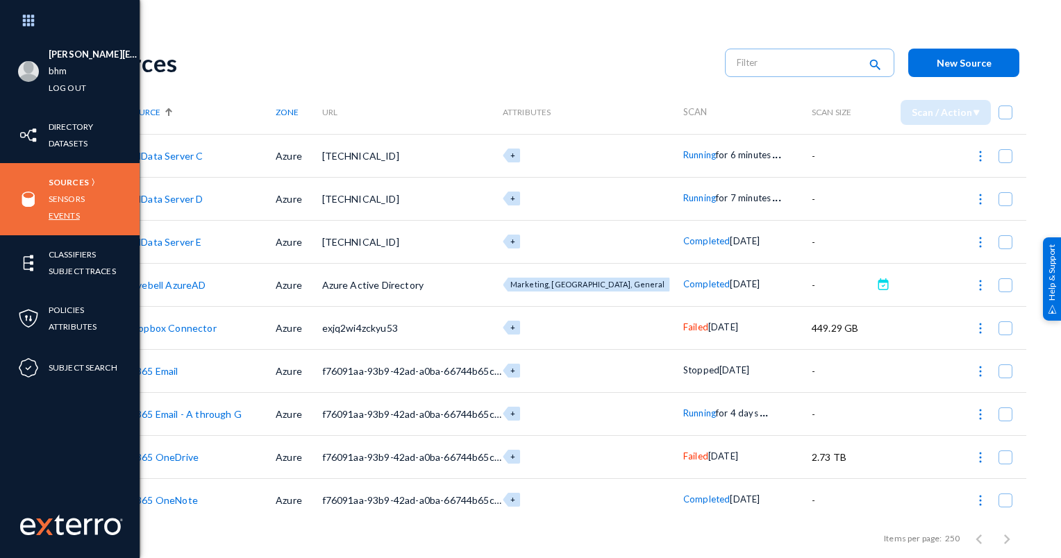
click at [58, 215] on link "Events" at bounding box center [64, 216] width 31 height 16
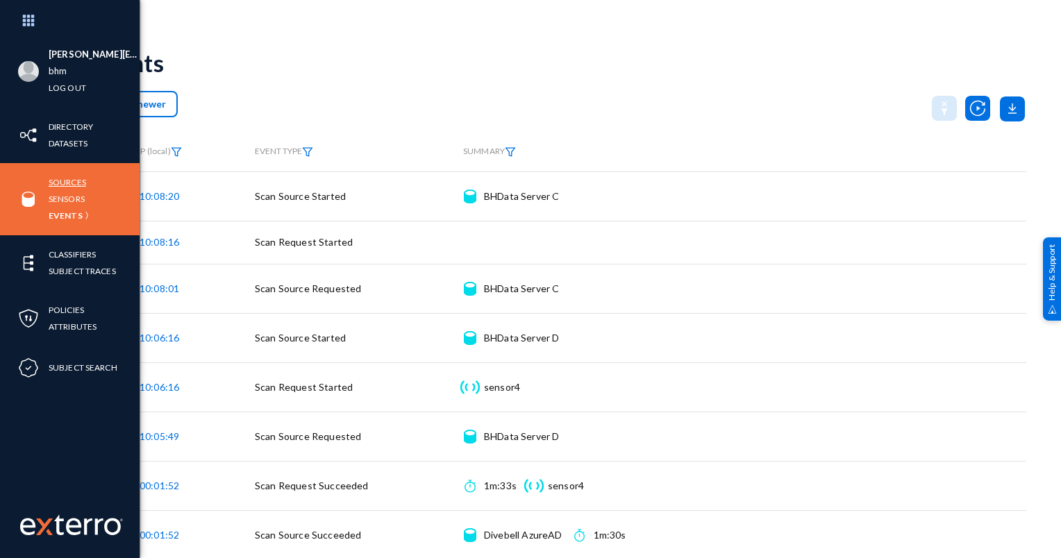
click at [69, 183] on link "Sources" at bounding box center [67, 182] width 37 height 16
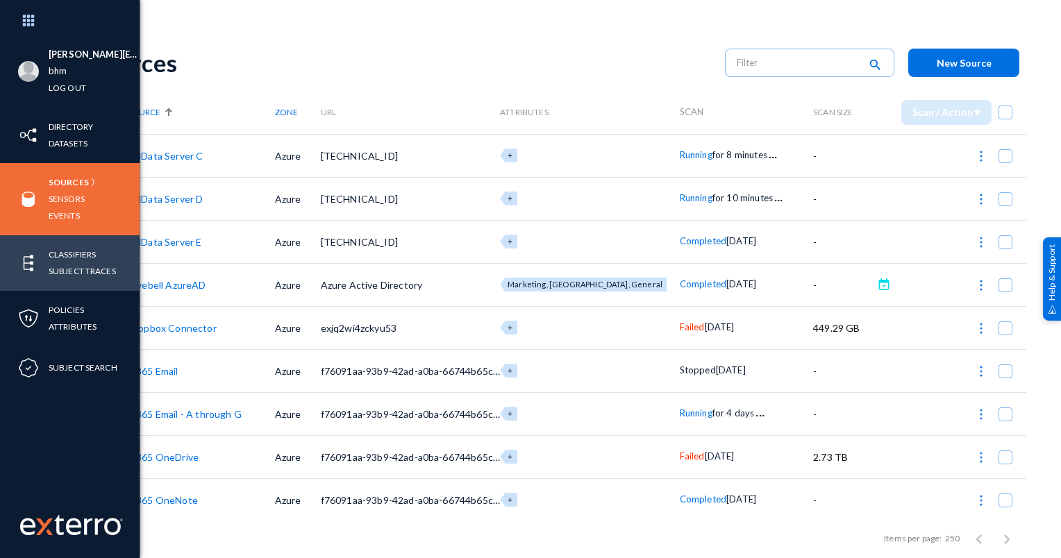
click at [40, 286] on div "[PERSON_NAME][EMAIL_ADDRESS][PERSON_NAME][DOMAIN_NAME] bhm Log out Directory Da…" at bounding box center [70, 279] width 140 height 558
drag, startPoint x: 40, startPoint y: 286, endPoint x: 31, endPoint y: 260, distance: 27.2
click at [31, 260] on img at bounding box center [28, 263] width 21 height 21
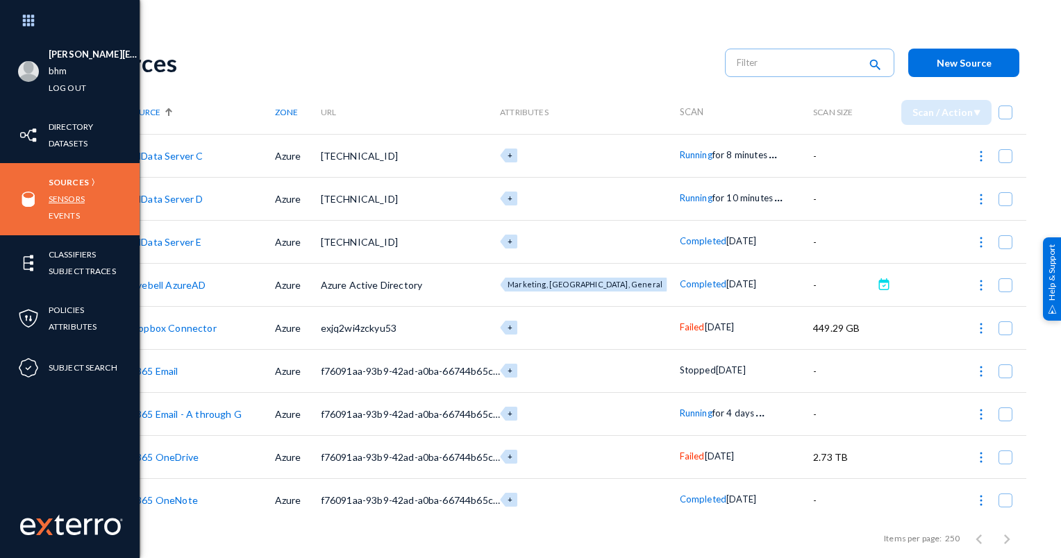
click at [67, 192] on link "Sensors" at bounding box center [67, 199] width 36 height 16
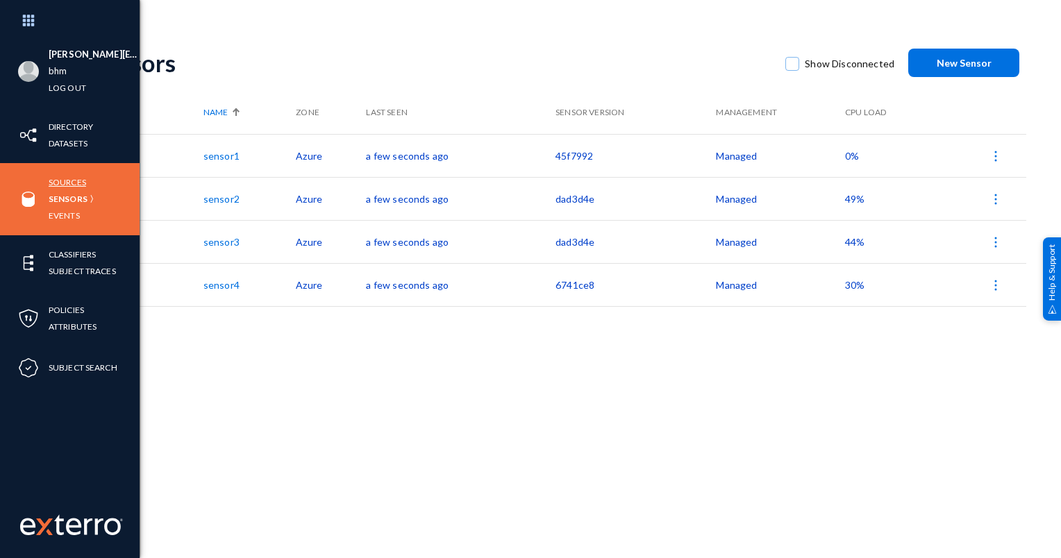
click at [68, 181] on link "Sources" at bounding box center [67, 182] width 37 height 16
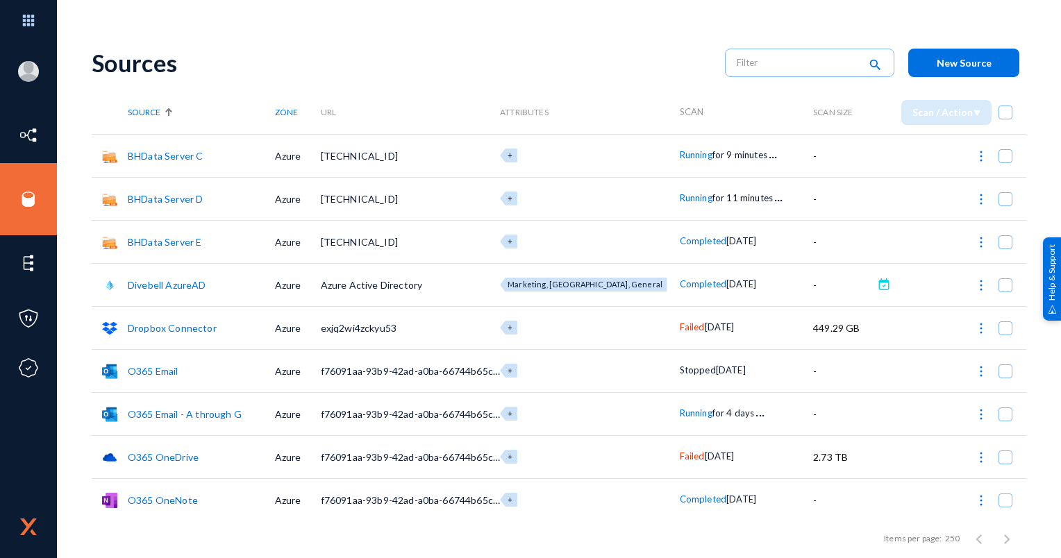
click at [249, 72] on div "Sources" at bounding box center [401, 63] width 619 height 28
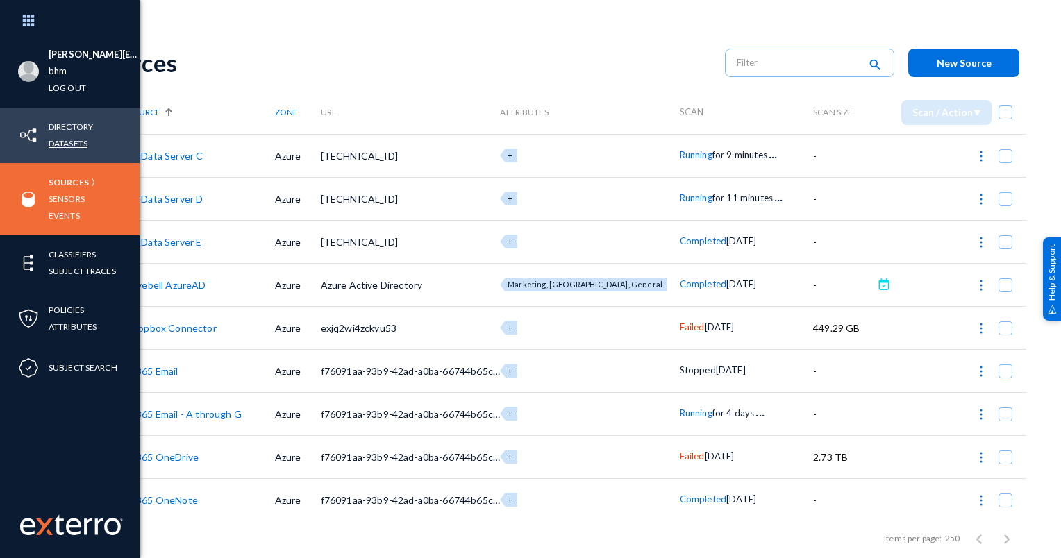
click at [74, 142] on link "Datasets" at bounding box center [68, 143] width 39 height 16
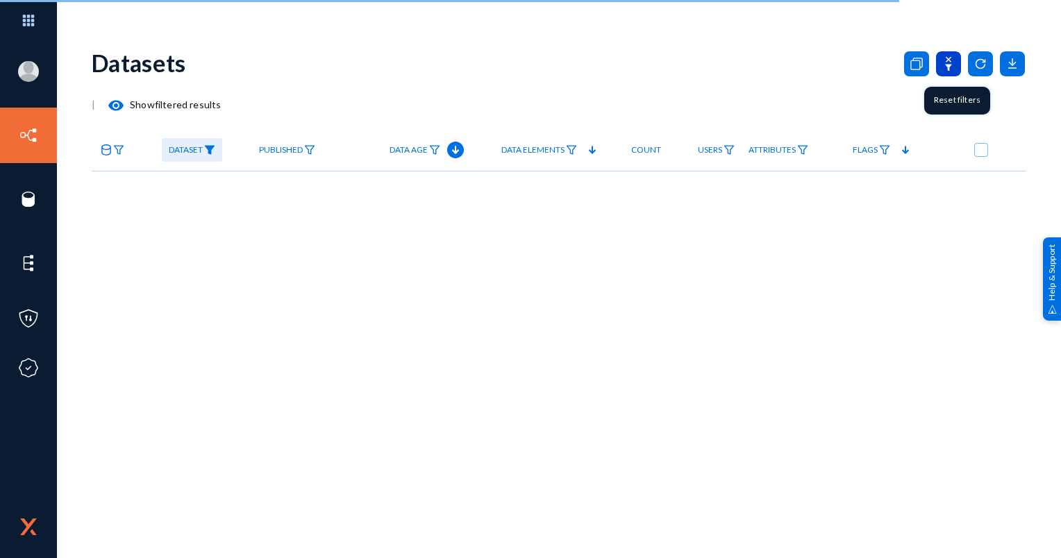
click at [948, 67] on icon at bounding box center [948, 64] width 7 height 14
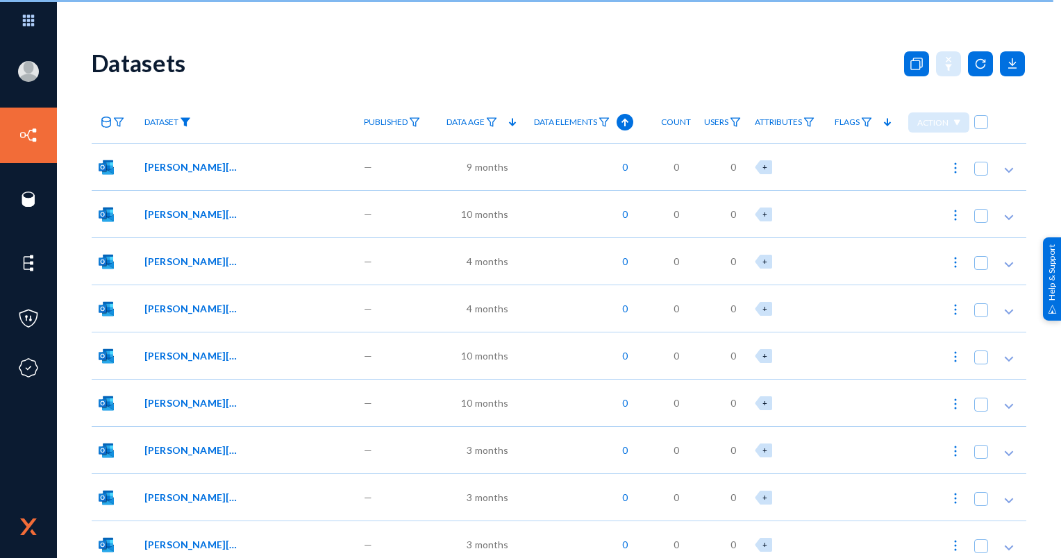
click at [185, 119] on img at bounding box center [185, 122] width 11 height 10
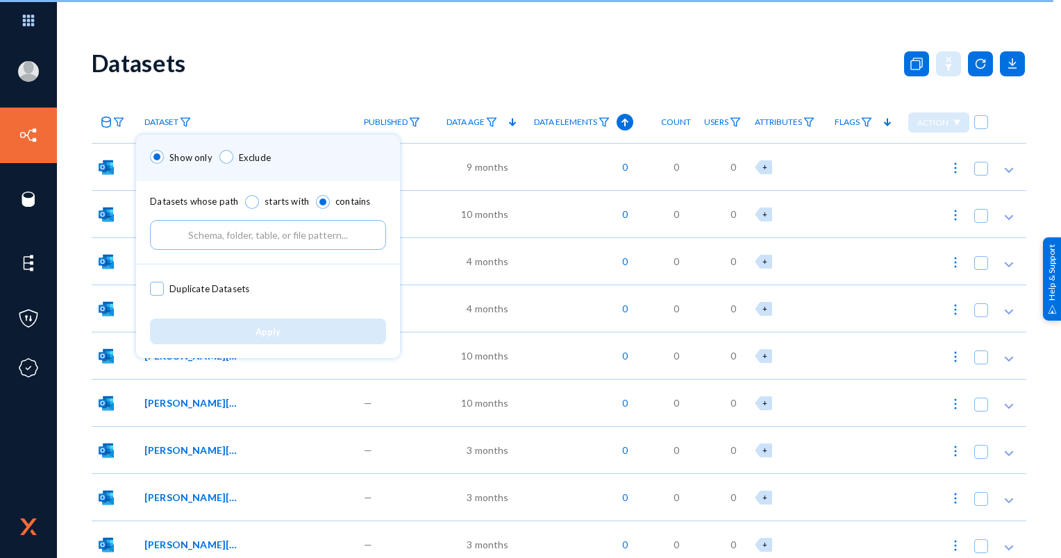
click at [222, 224] on input "text" at bounding box center [268, 235] width 236 height 30
click at [296, 56] on div at bounding box center [530, 279] width 1061 height 558
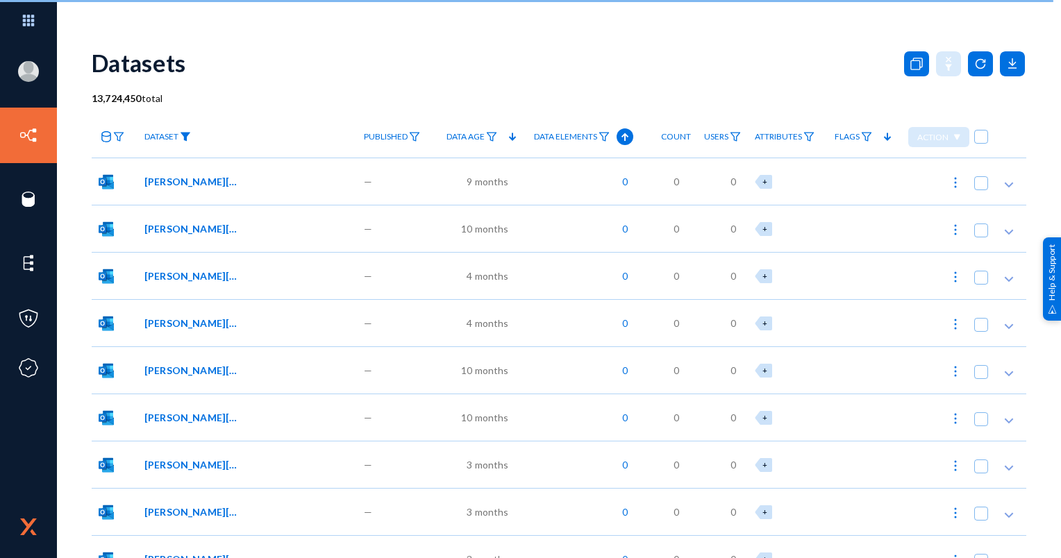
click at [185, 135] on img at bounding box center [185, 137] width 11 height 10
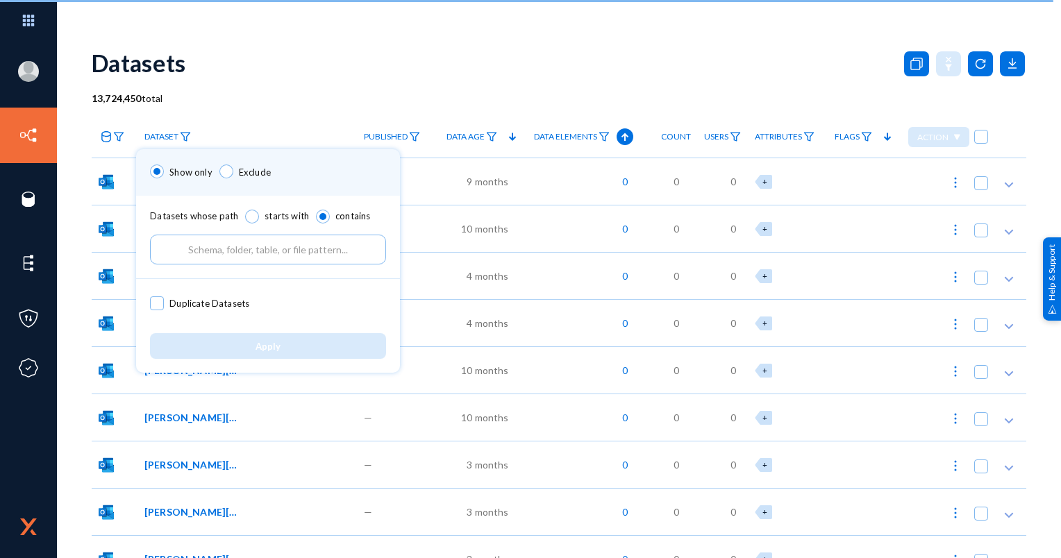
click at [194, 254] on input "text" at bounding box center [268, 250] width 236 height 30
click at [201, 253] on input "text" at bounding box center [268, 250] width 236 height 30
click at [200, 252] on input "text" at bounding box center [268, 250] width 236 height 30
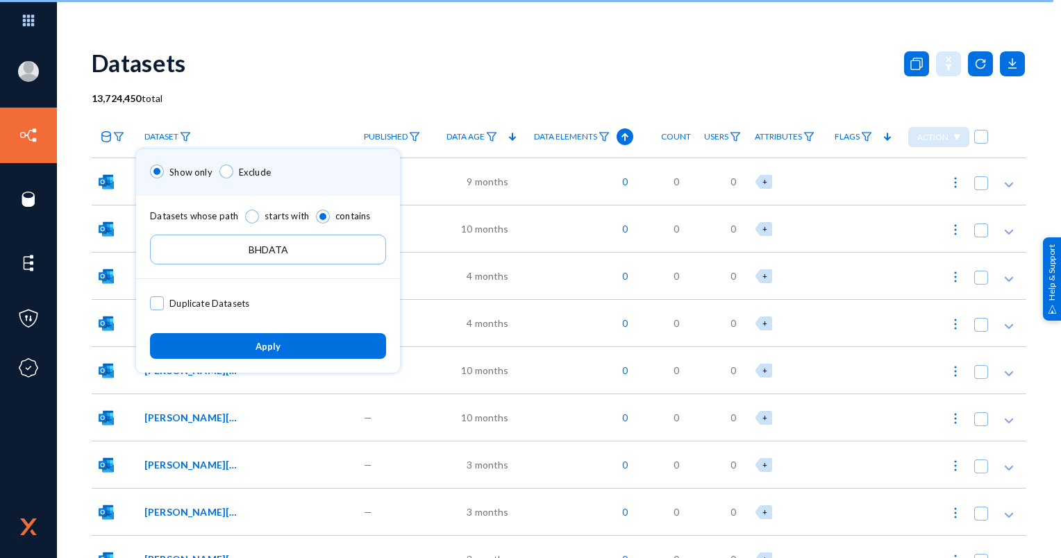
type input "BHDATA"
click at [269, 337] on button "Apply" at bounding box center [268, 346] width 236 height 26
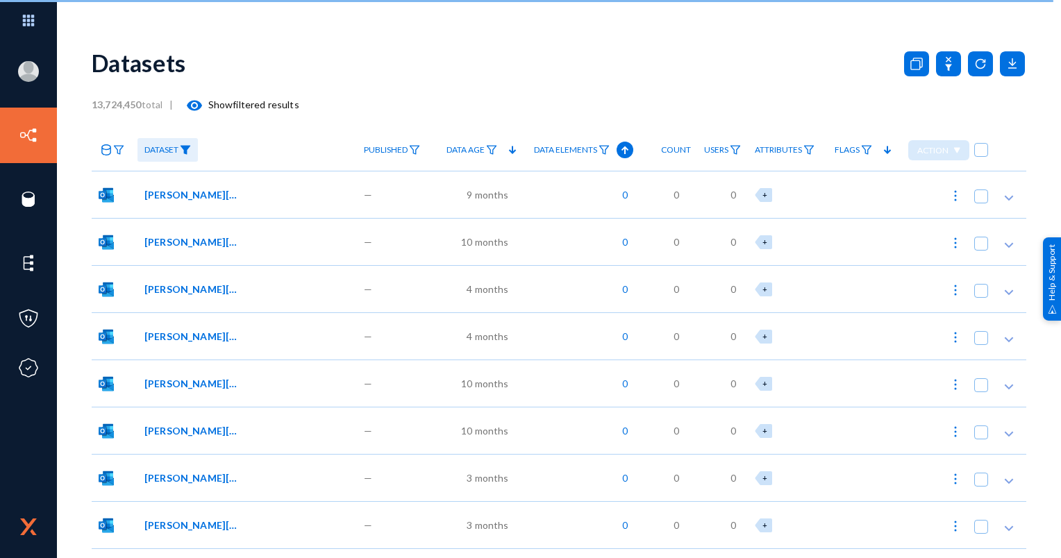
click at [192, 139] on link "Dataset" at bounding box center [167, 150] width 60 height 24
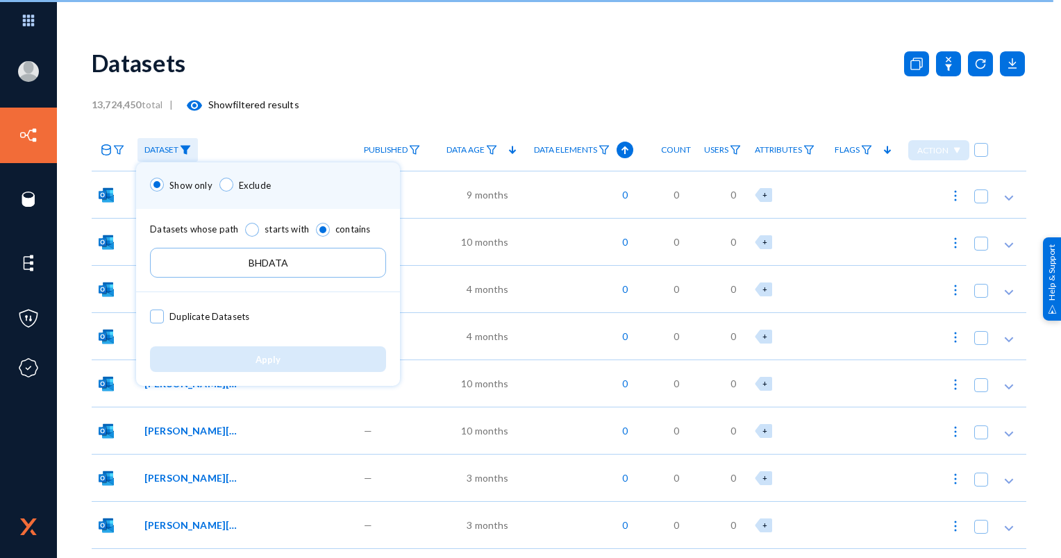
click at [408, 53] on div at bounding box center [530, 279] width 1061 height 558
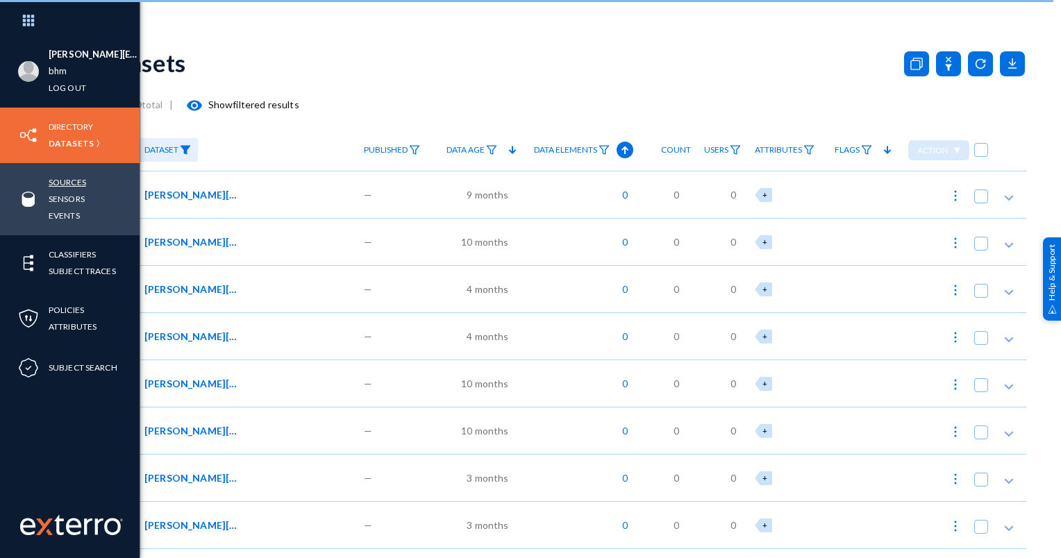
click at [63, 183] on link "Sources" at bounding box center [67, 182] width 37 height 16
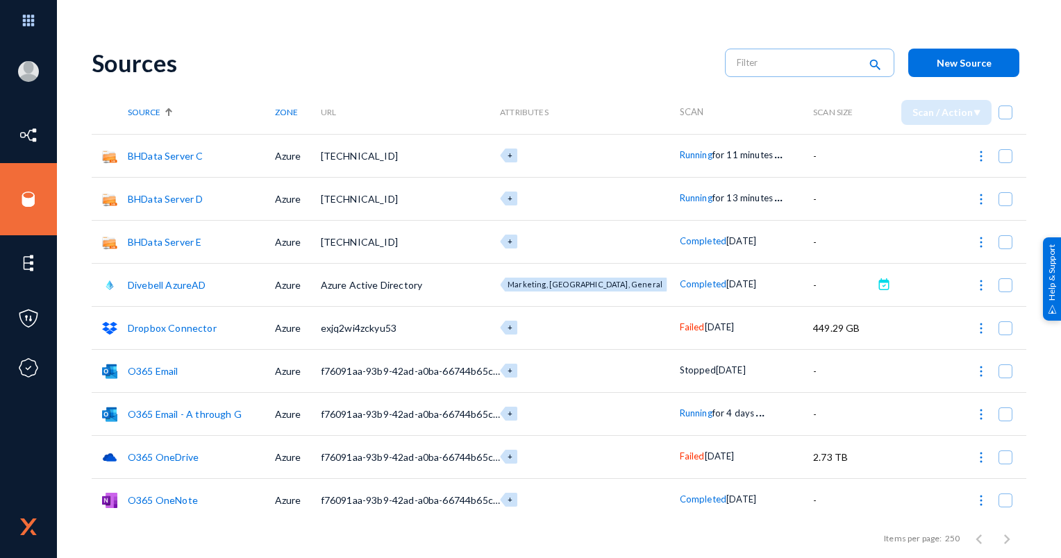
click at [177, 236] on link "BHData Server E" at bounding box center [165, 242] width 74 height 12
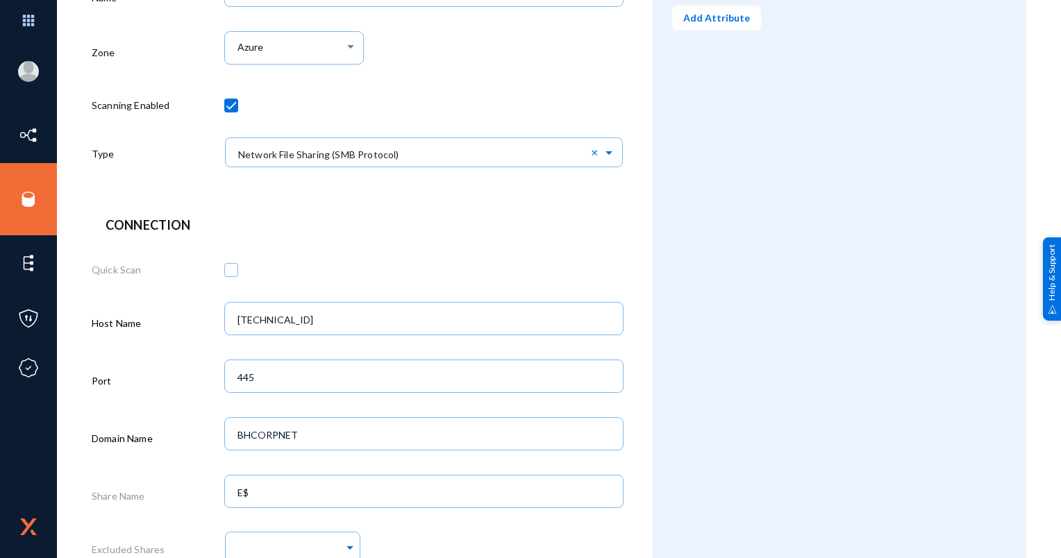
scroll to position [570, 0]
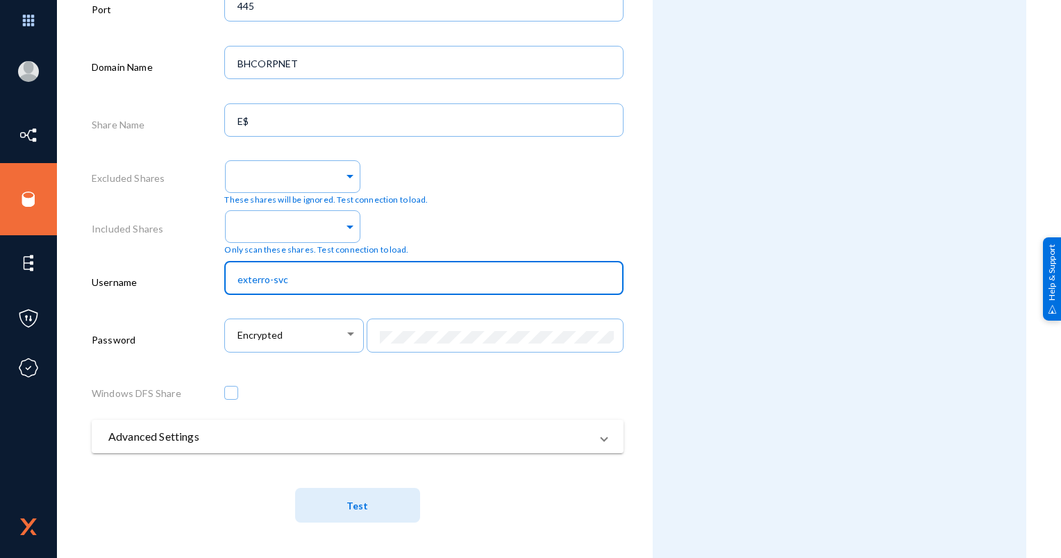
drag, startPoint x: 289, startPoint y: 278, endPoint x: 192, endPoint y: 287, distance: 97.7
click at [192, 287] on div "Username exterro-svc" at bounding box center [358, 285] width 532 height 58
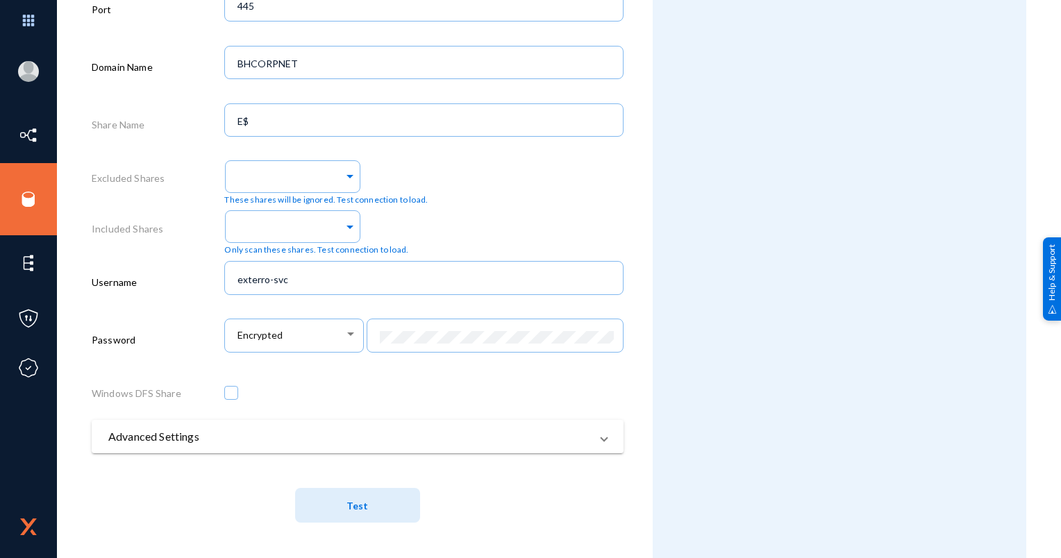
drag, startPoint x: 216, startPoint y: 275, endPoint x: 206, endPoint y: 275, distance: 9.7
click at [214, 275] on div "Username" at bounding box center [158, 285] width 133 height 58
drag, startPoint x: 289, startPoint y: 100, endPoint x: 117, endPoint y: 128, distance: 174.5
click at [117, 128] on div "Share Name E$" at bounding box center [358, 128] width 532 height 58
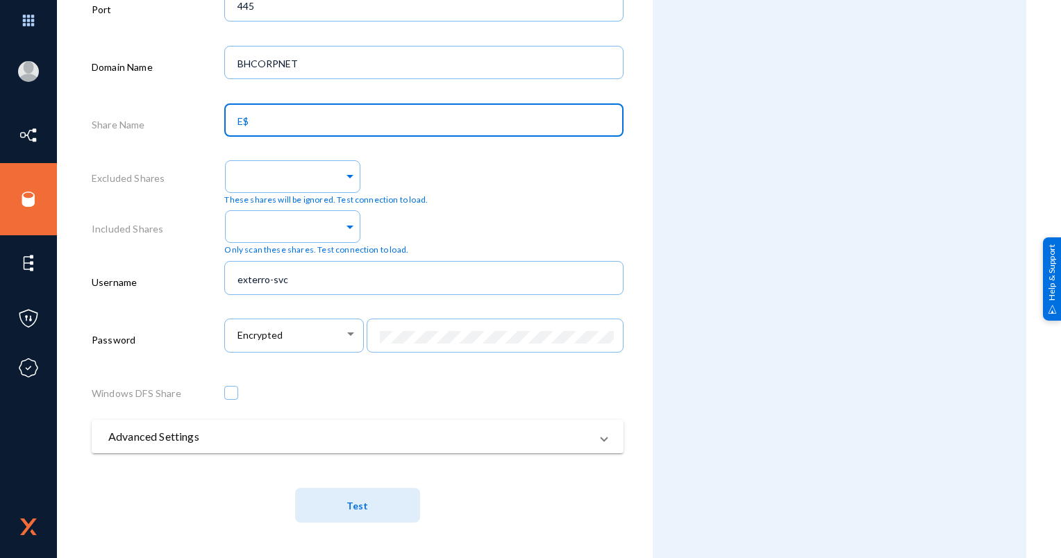
drag, startPoint x: 117, startPoint y: 128, endPoint x: 276, endPoint y: 121, distance: 159.2
click at [276, 121] on input "E$" at bounding box center [426, 121] width 378 height 12
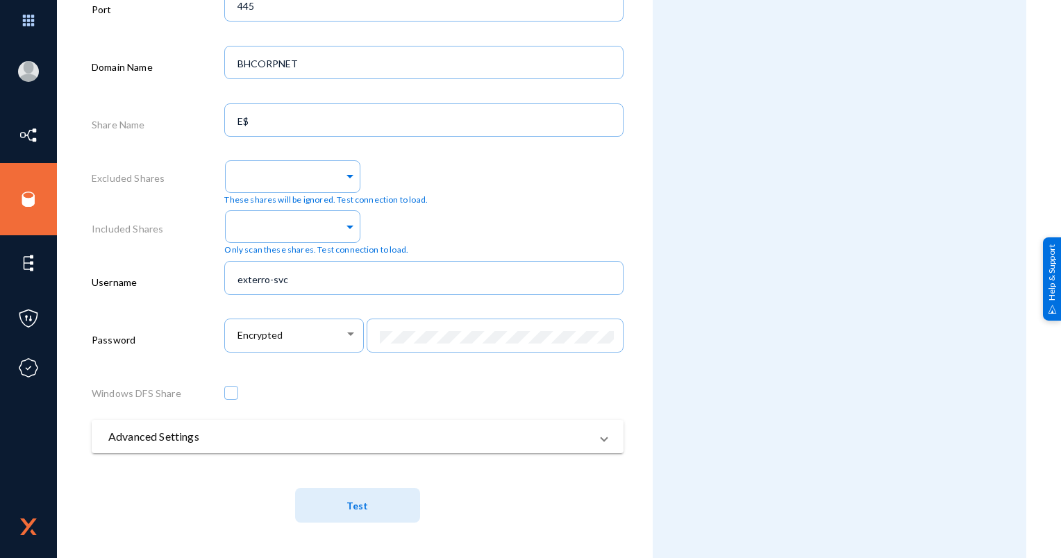
click at [153, 228] on label "Included Shares" at bounding box center [128, 228] width 72 height 15
click at [155, 436] on mat-panel-title "Advanced Settings" at bounding box center [349, 436] width 482 height 17
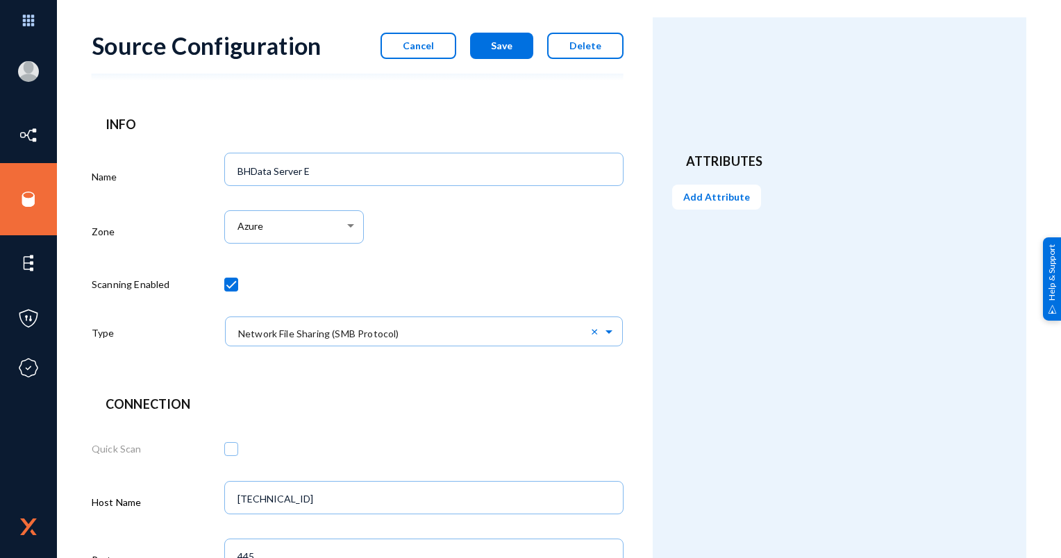
scroll to position [0, 0]
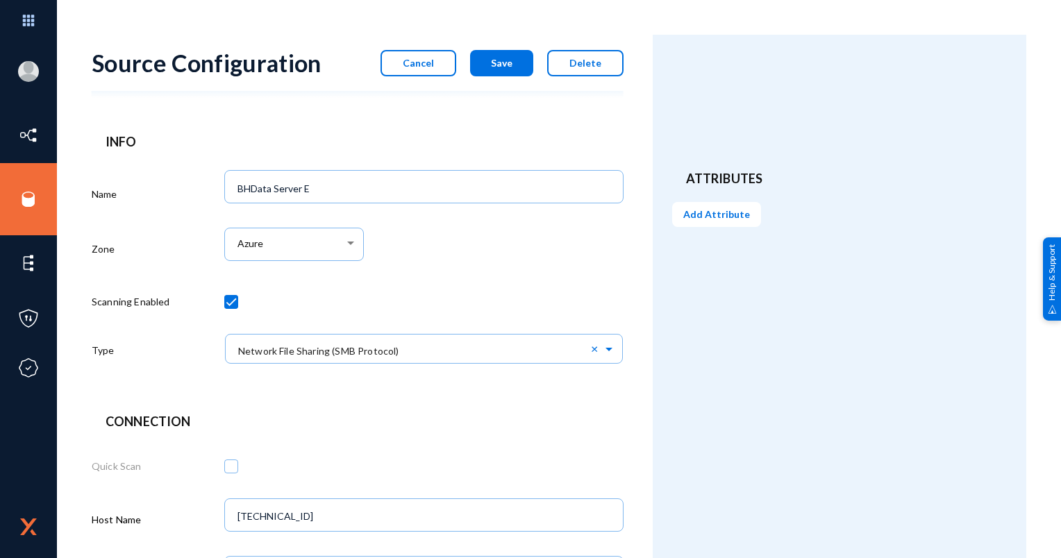
click at [430, 69] on button "Cancel" at bounding box center [418, 63] width 76 height 26
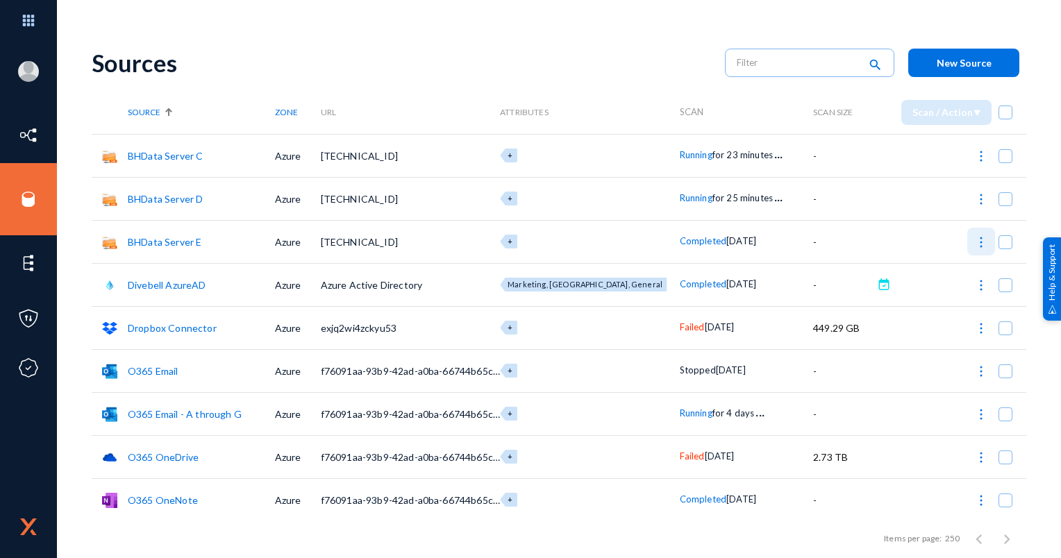
click at [983, 239] on button at bounding box center [981, 242] width 28 height 28
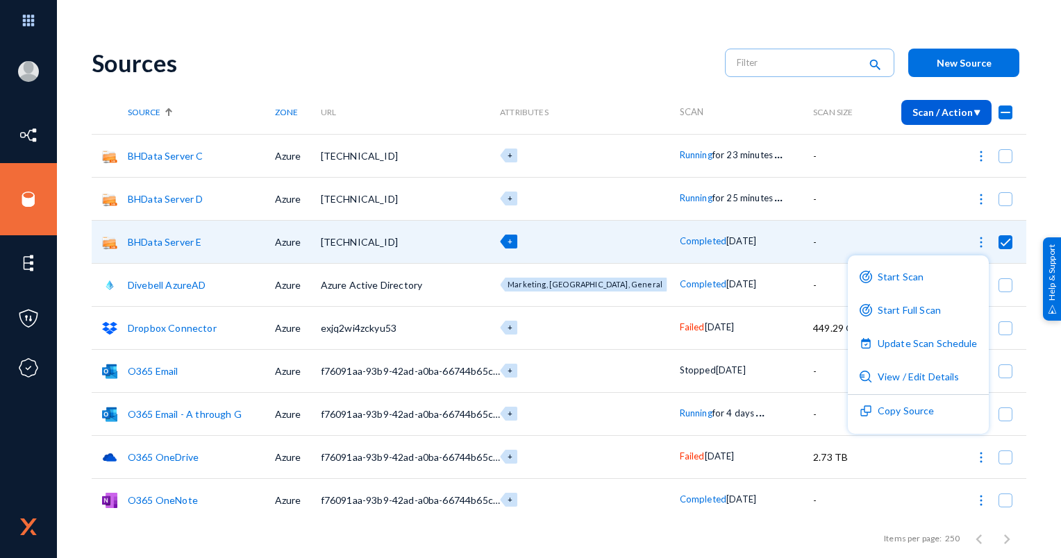
click at [251, 56] on div at bounding box center [530, 279] width 1061 height 558
checkbox input "false"
